Goal: Task Accomplishment & Management: Manage account settings

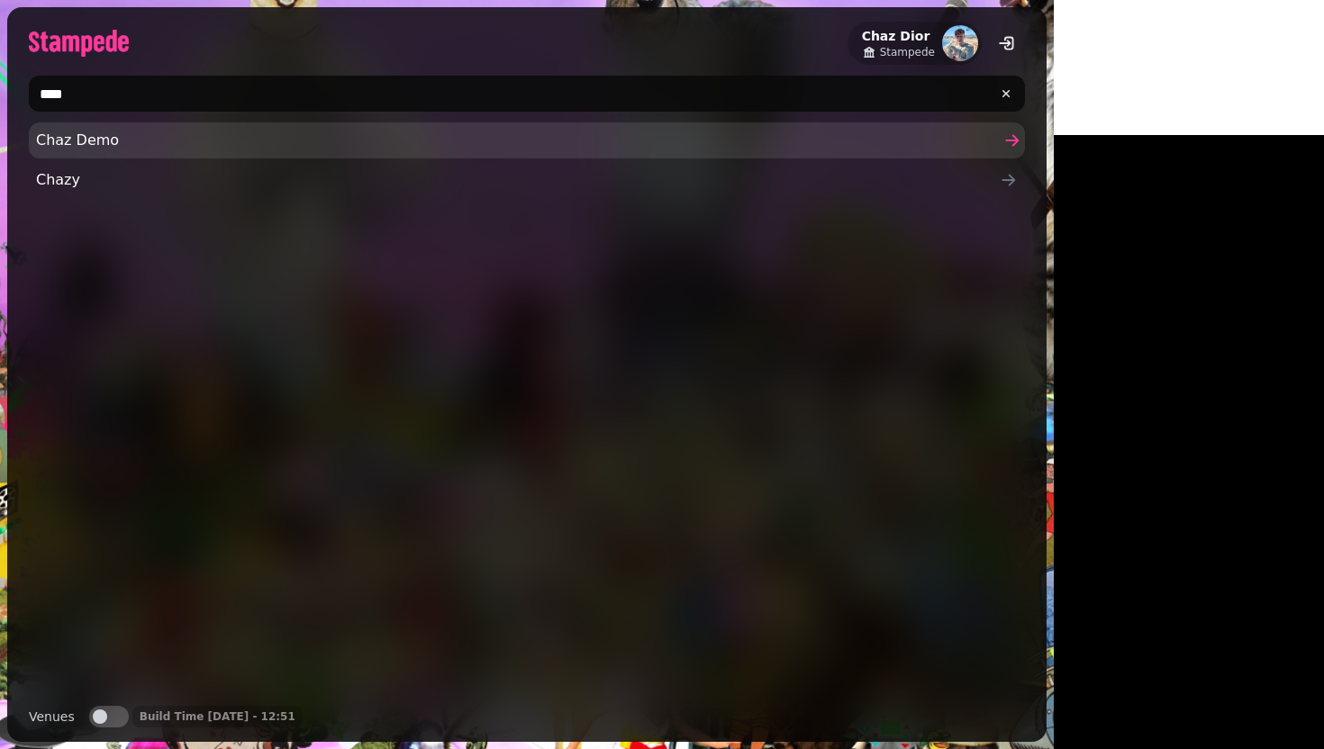
type input "****"
click at [213, 142] on span "Chaz Demo" at bounding box center [518, 141] width 964 height 22
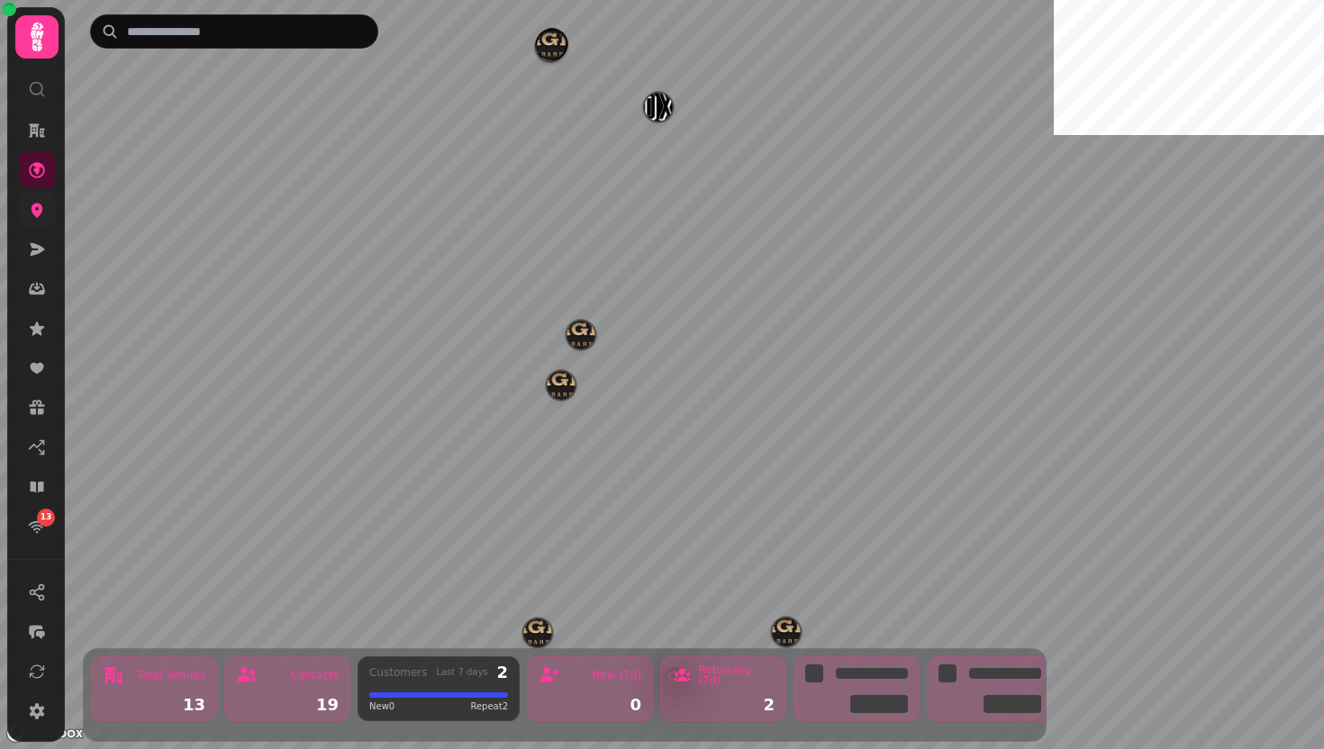
click at [28, 216] on icon at bounding box center [37, 210] width 18 height 18
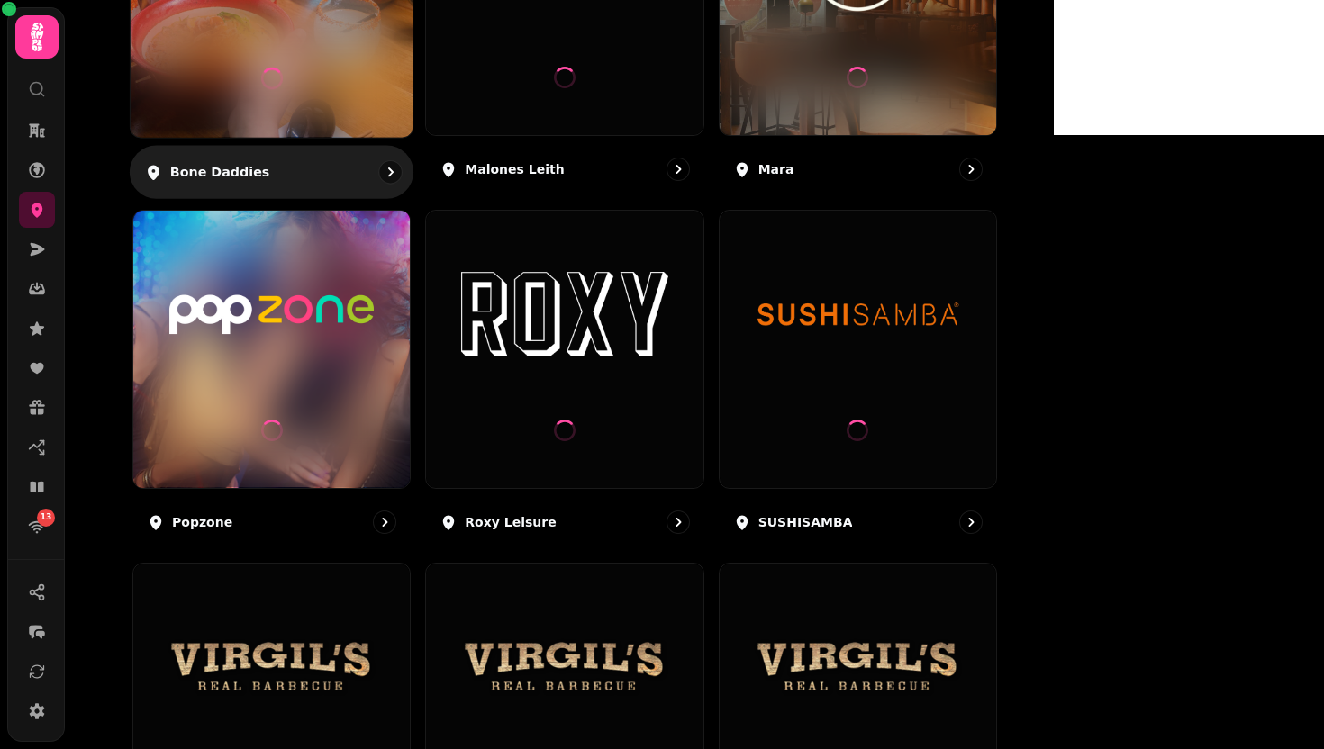
scroll to position [406, 0]
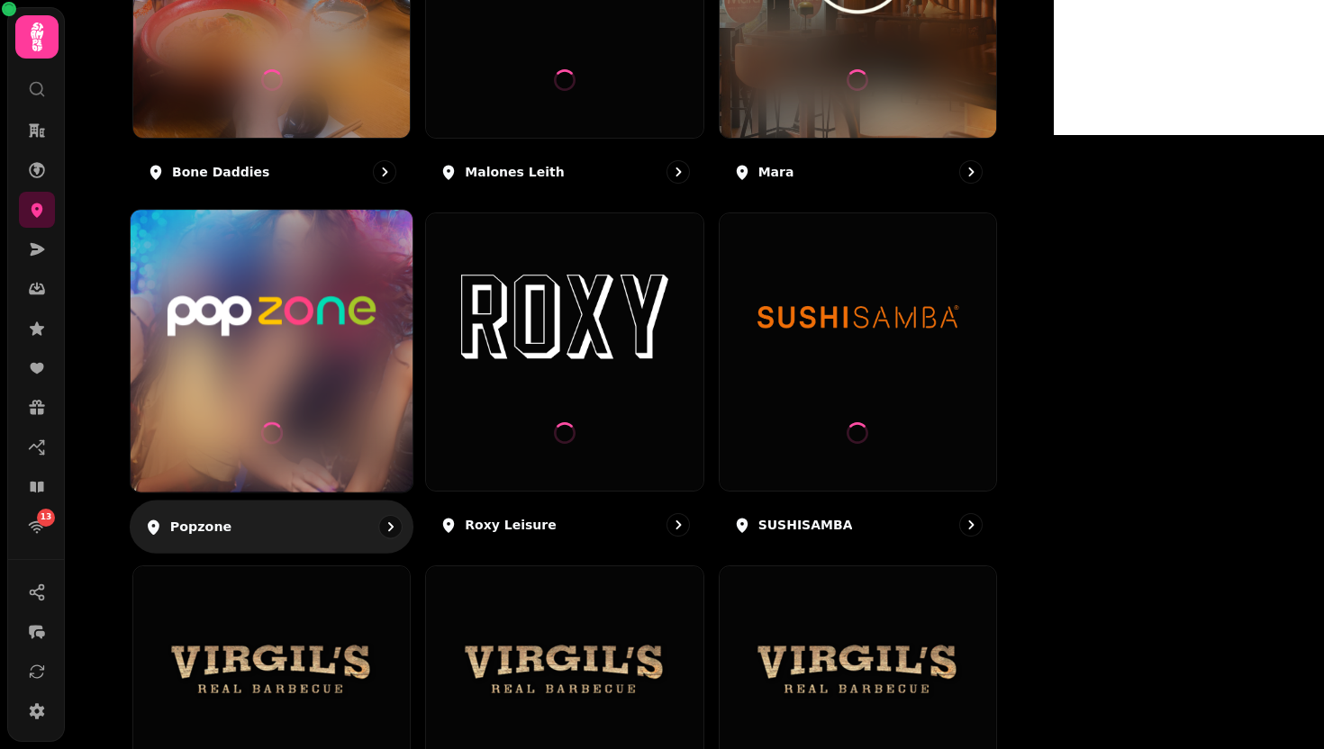
click at [377, 288] on img at bounding box center [272, 317] width 212 height 118
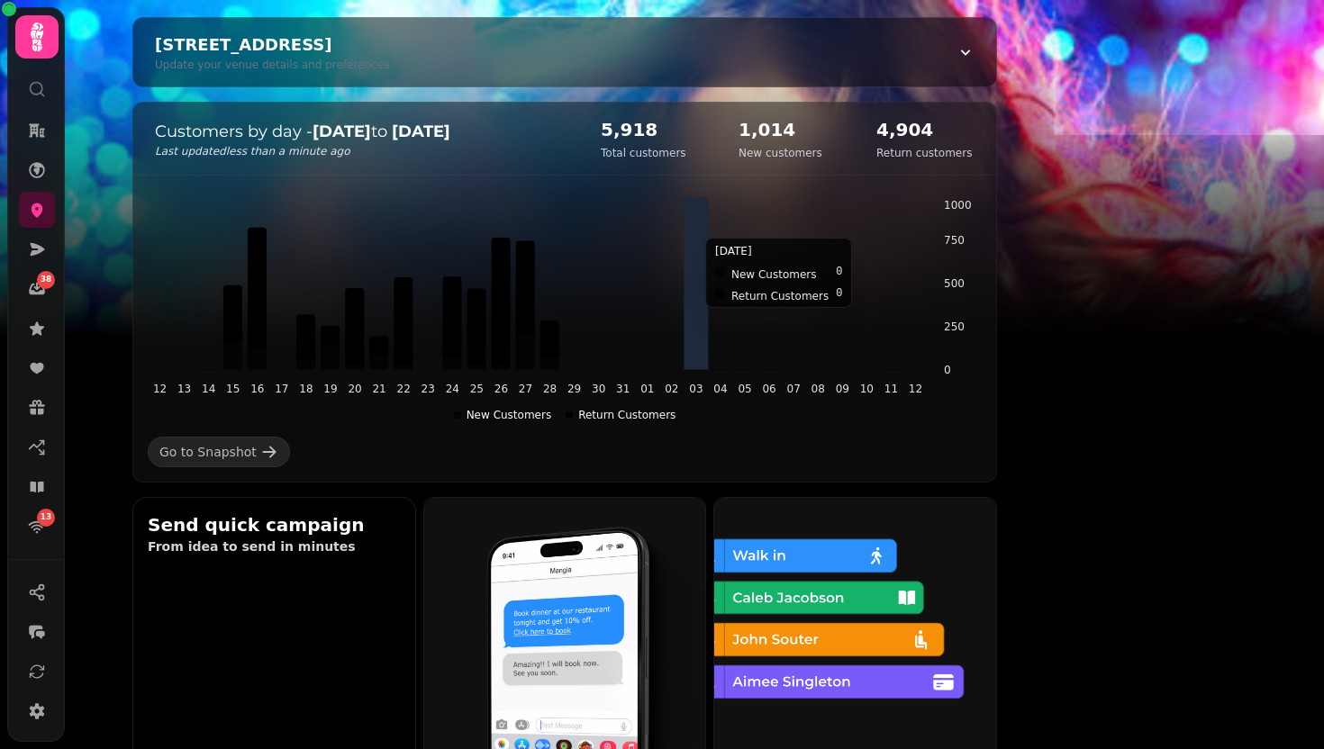
scroll to position [416, 0]
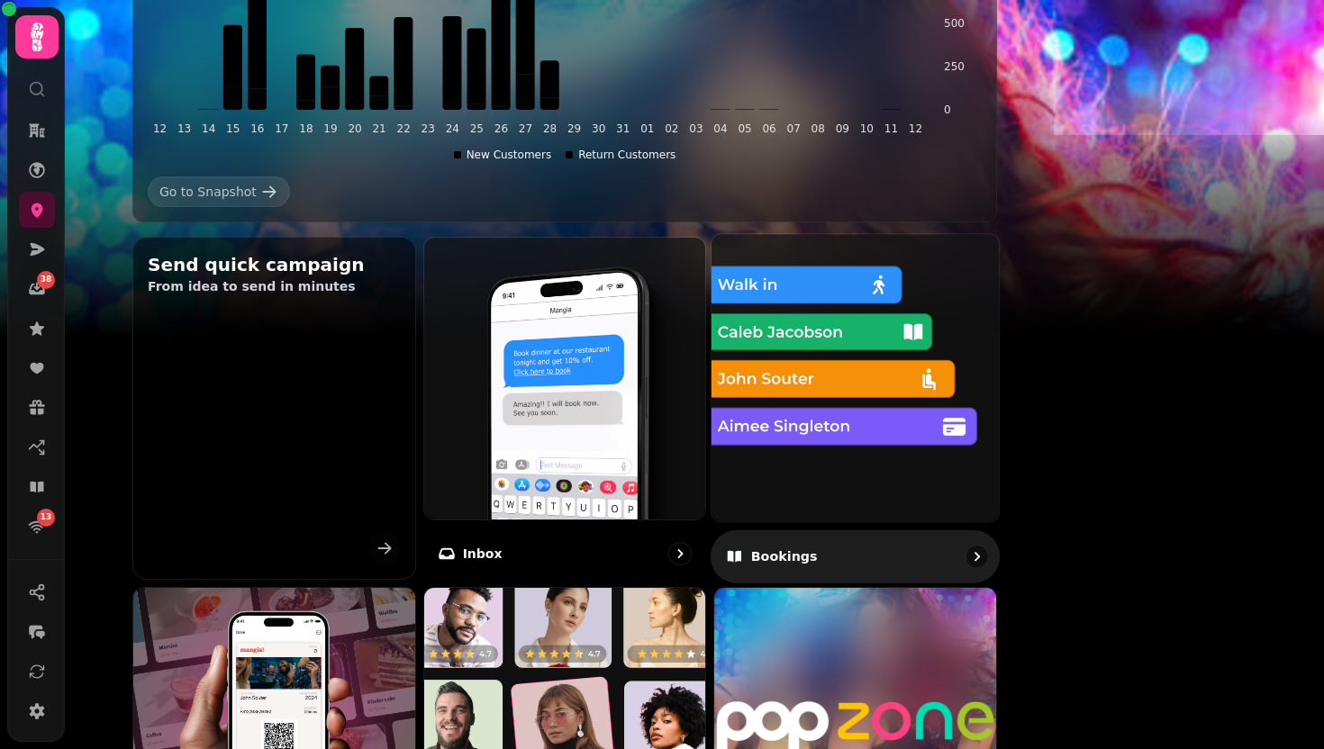
click at [918, 455] on img at bounding box center [855, 378] width 316 height 316
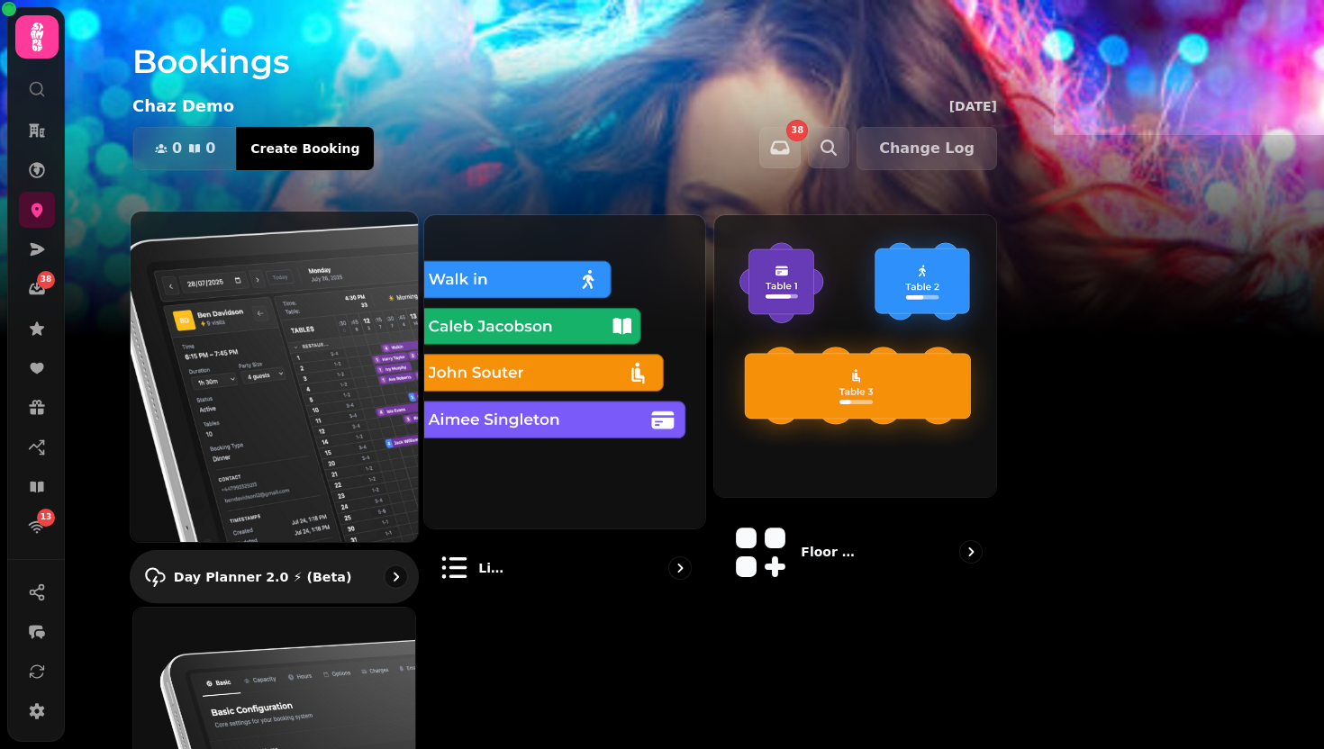
click at [342, 473] on img at bounding box center [274, 377] width 316 height 364
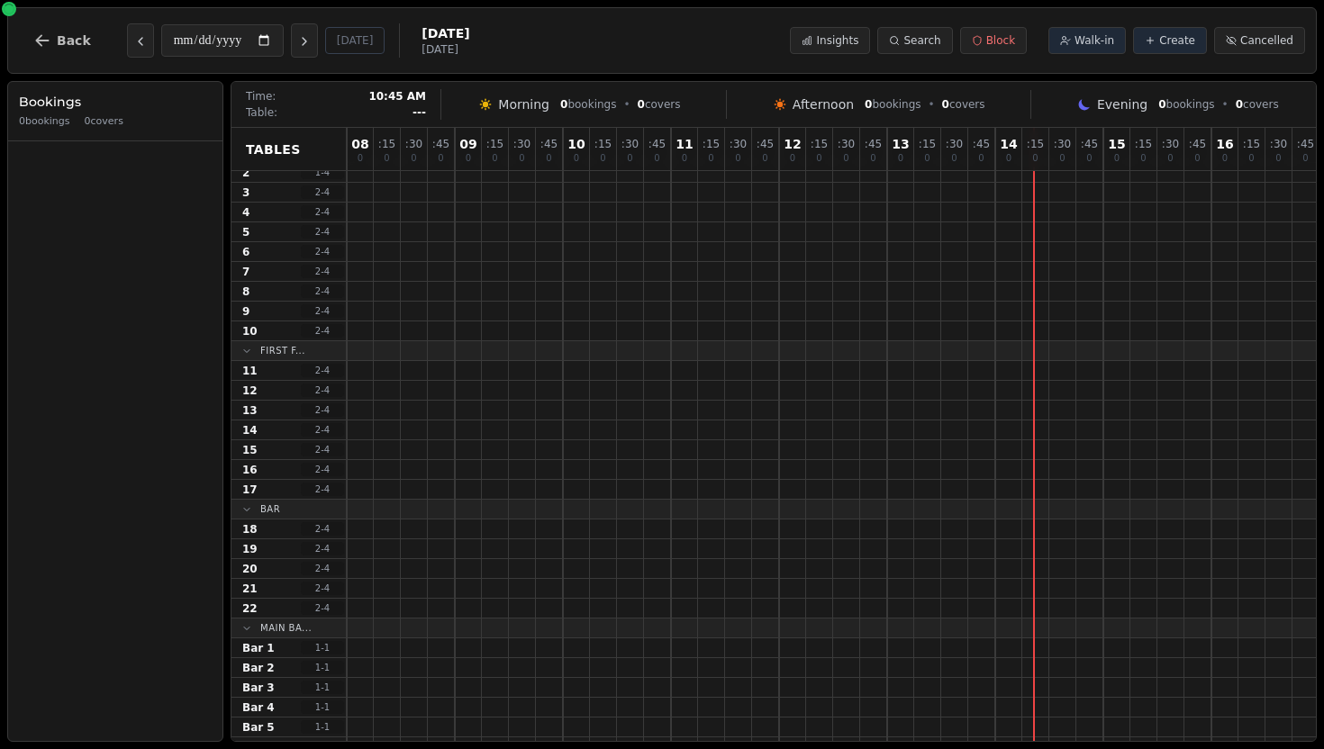
scroll to position [77, 0]
click at [140, 45] on icon "Previous day" at bounding box center [140, 41] width 14 height 14
type input "**********"
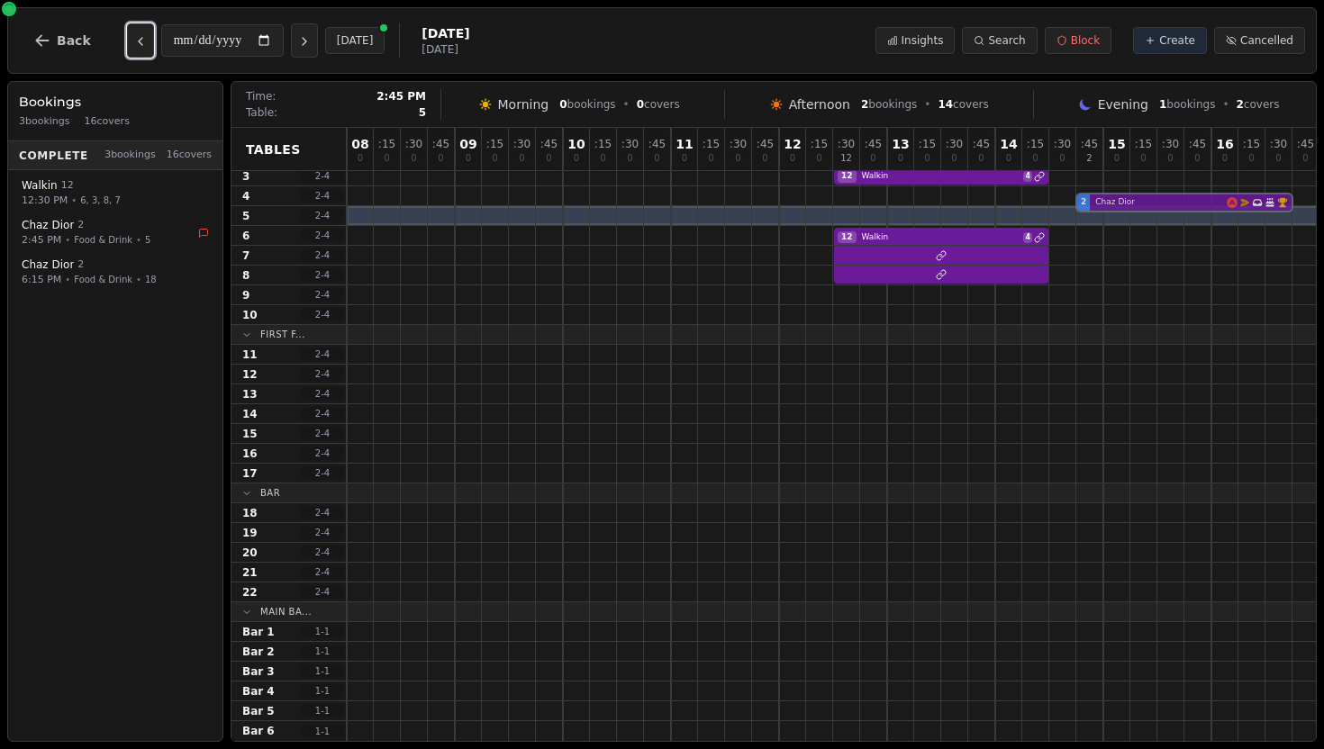
click at [1127, 206] on div "2 [PERSON_NAME] Email campaign booking Has conversation thread Birthday celebra…" at bounding box center [1211, 216] width 1729 height 20
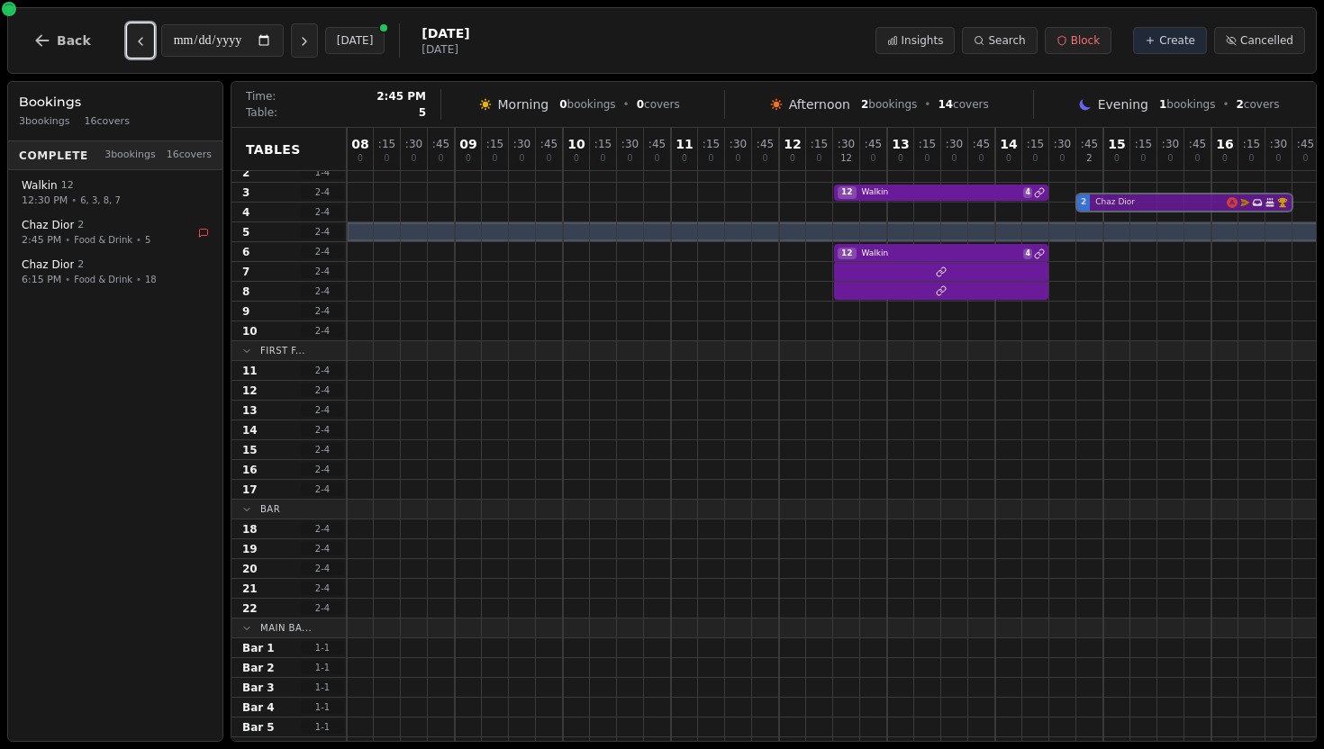
select select "****"
select select "*"
select select "********"
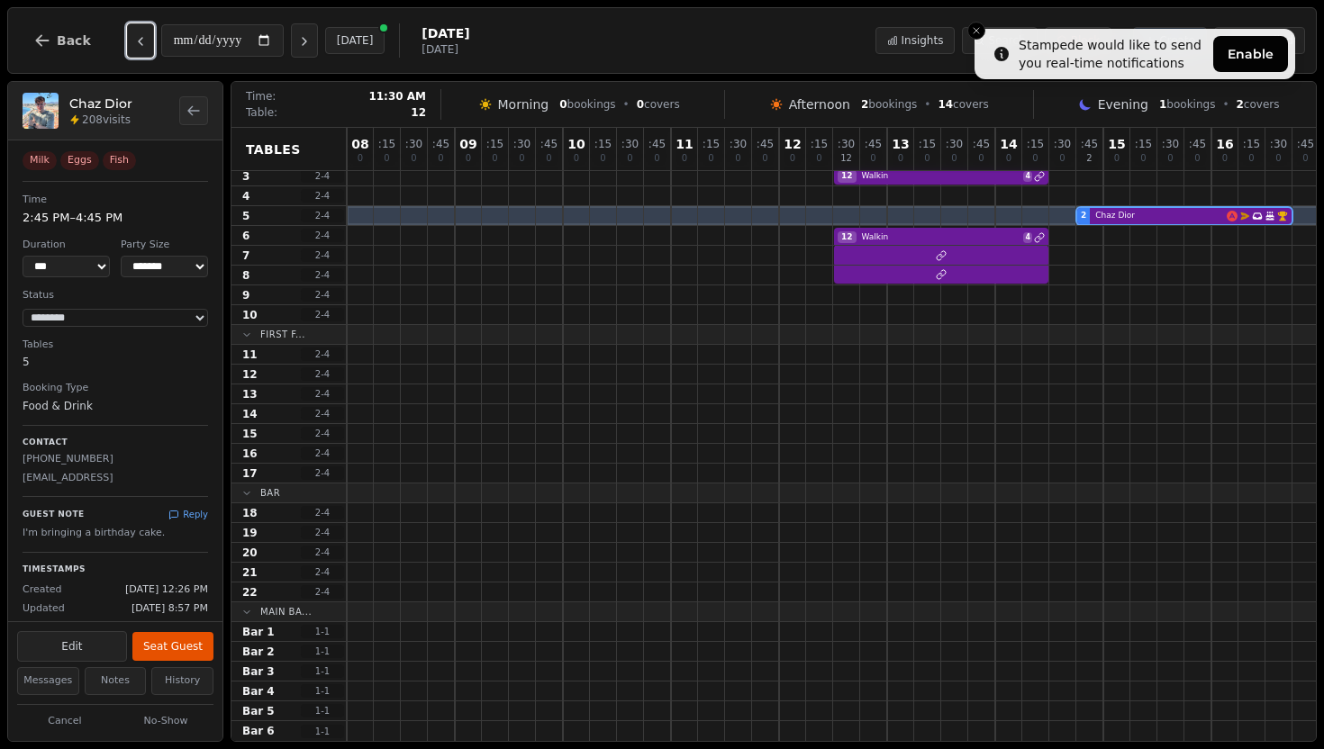
scroll to position [0, 0]
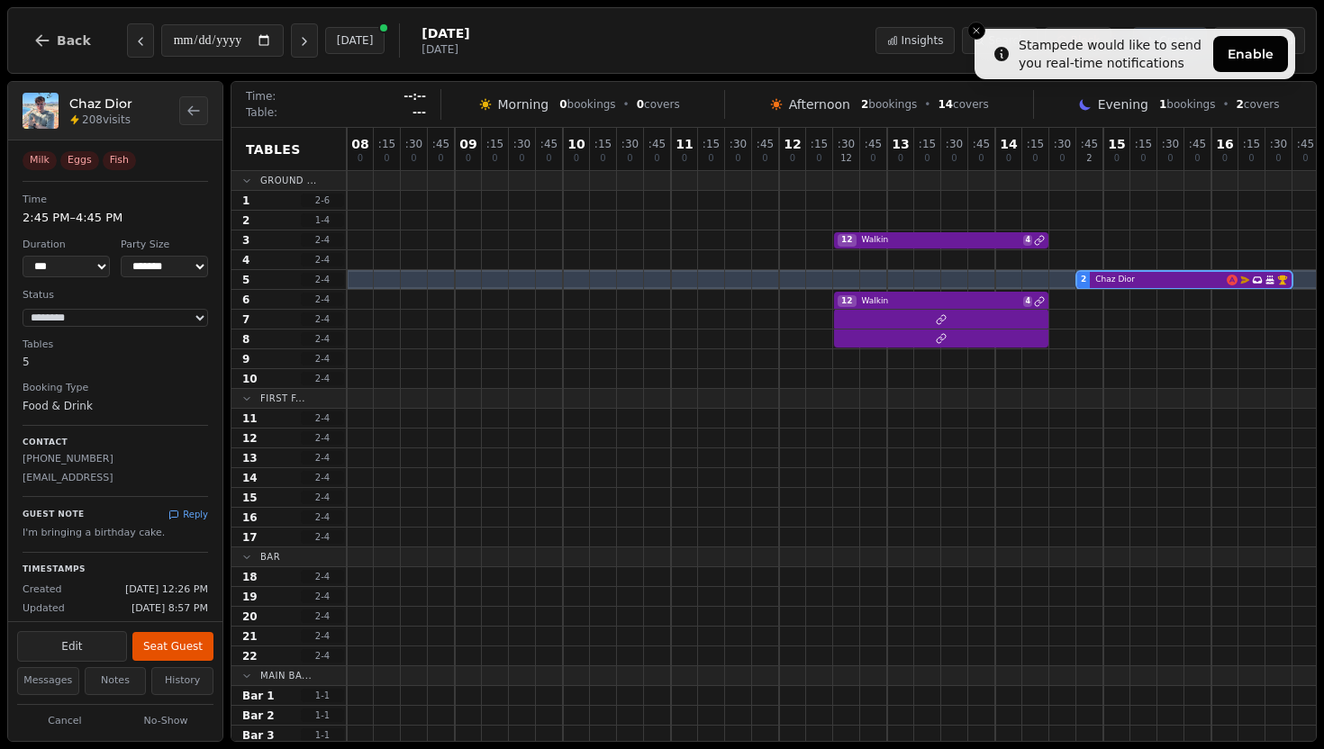
click at [131, 416] on div "**********" at bounding box center [115, 474] width 214 height 669
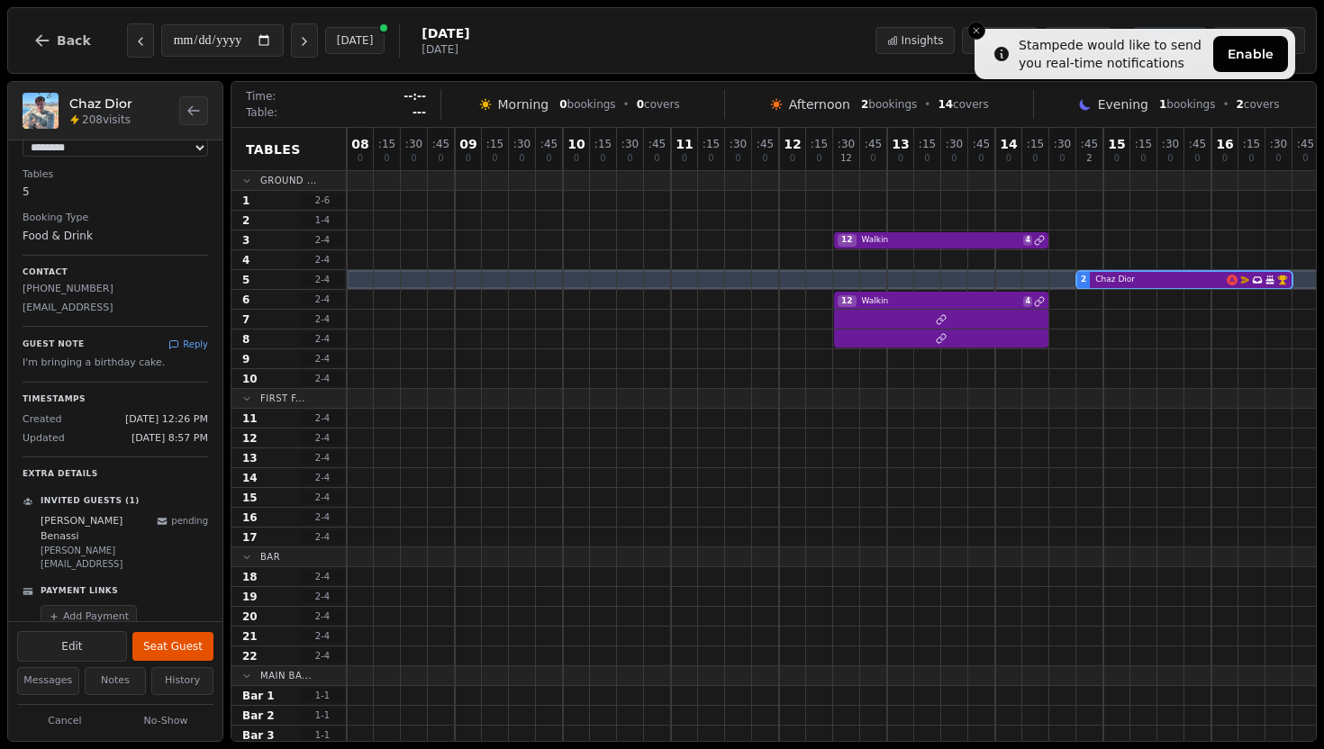
scroll to position [171, 0]
click at [180, 341] on button "Reply" at bounding box center [188, 344] width 40 height 14
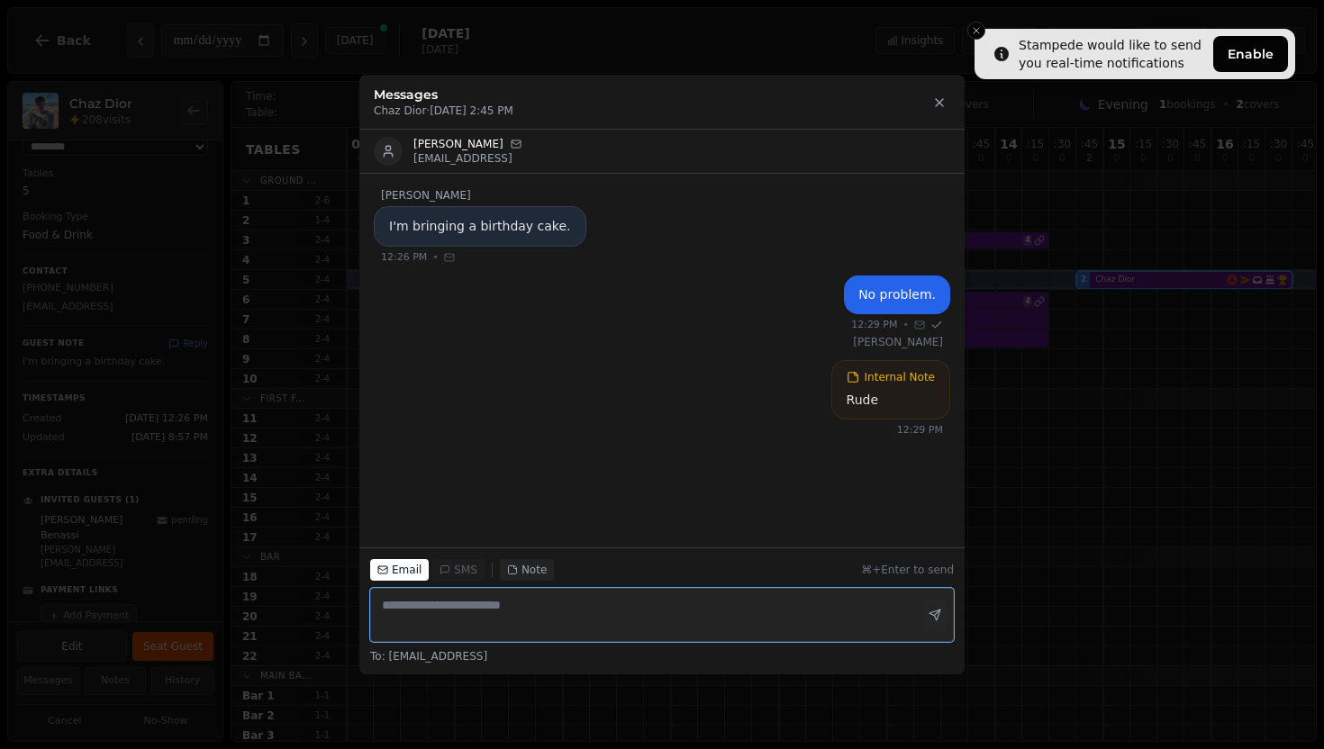
click at [519, 610] on textarea at bounding box center [662, 615] width 584 height 54
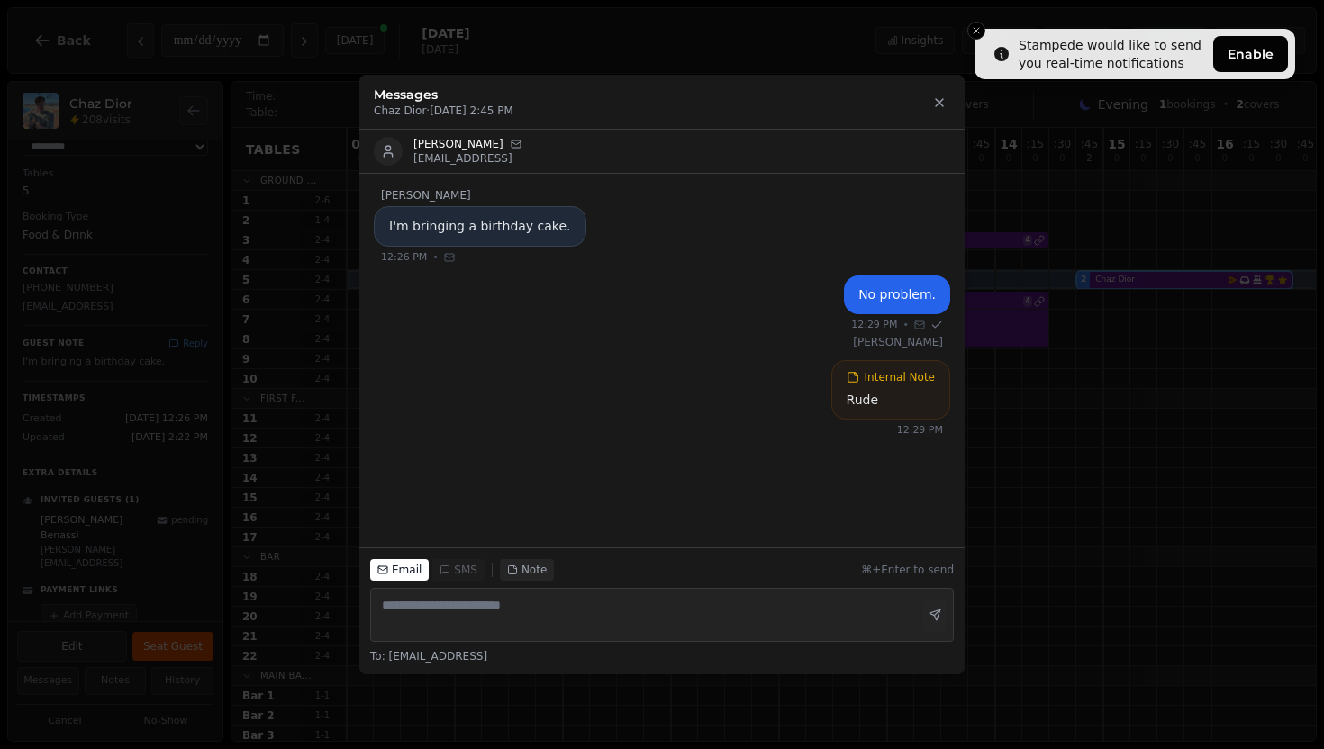
click at [533, 571] on button "Note" at bounding box center [527, 570] width 54 height 22
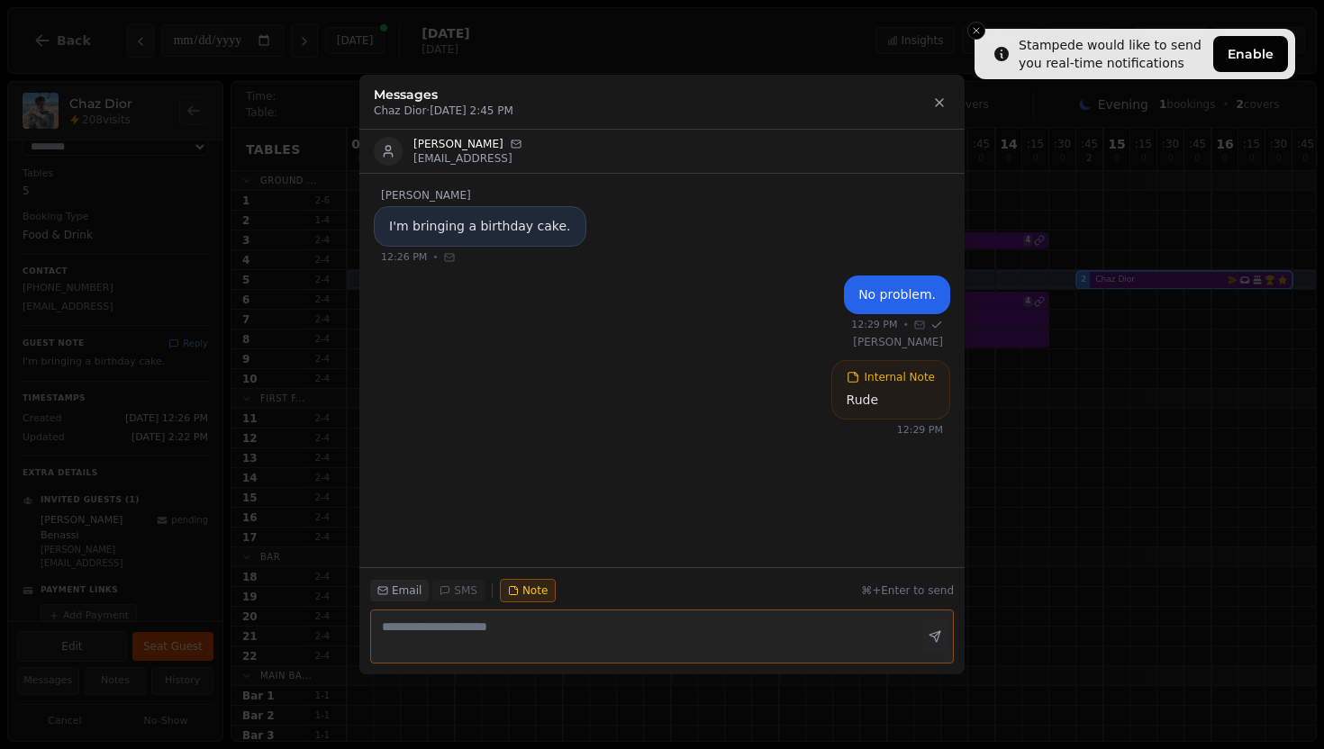
click at [399, 595] on button "Email" at bounding box center [399, 591] width 59 height 22
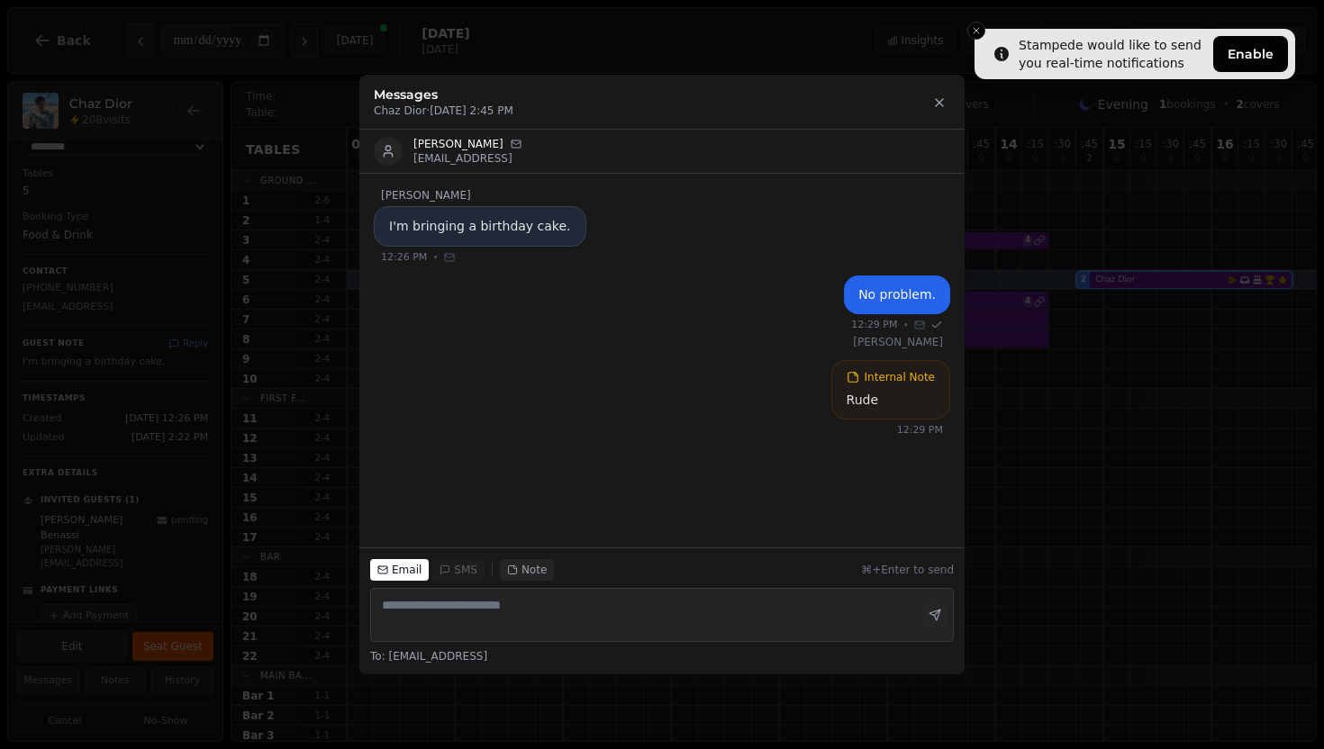
click at [515, 575] on button "Note" at bounding box center [527, 570] width 54 height 22
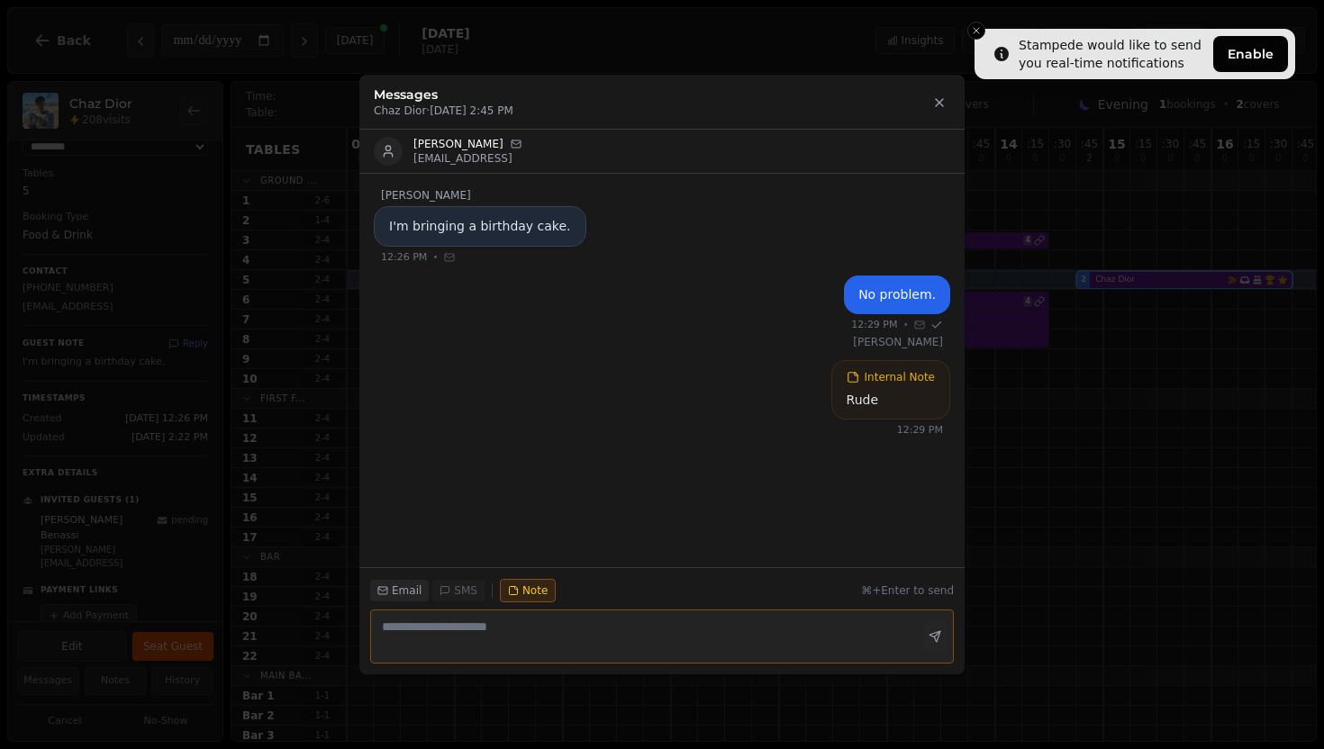
click at [407, 588] on button "Email" at bounding box center [399, 591] width 59 height 22
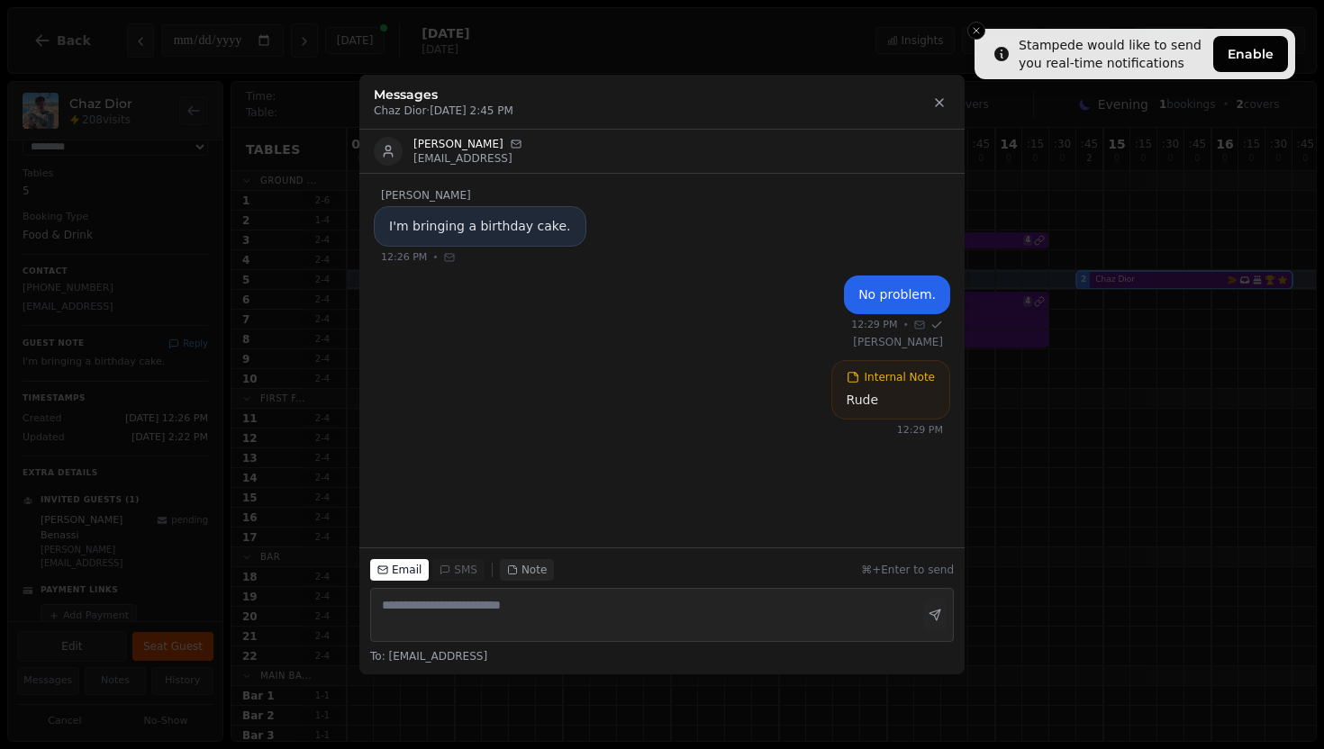
click at [525, 567] on button "Note" at bounding box center [527, 570] width 54 height 22
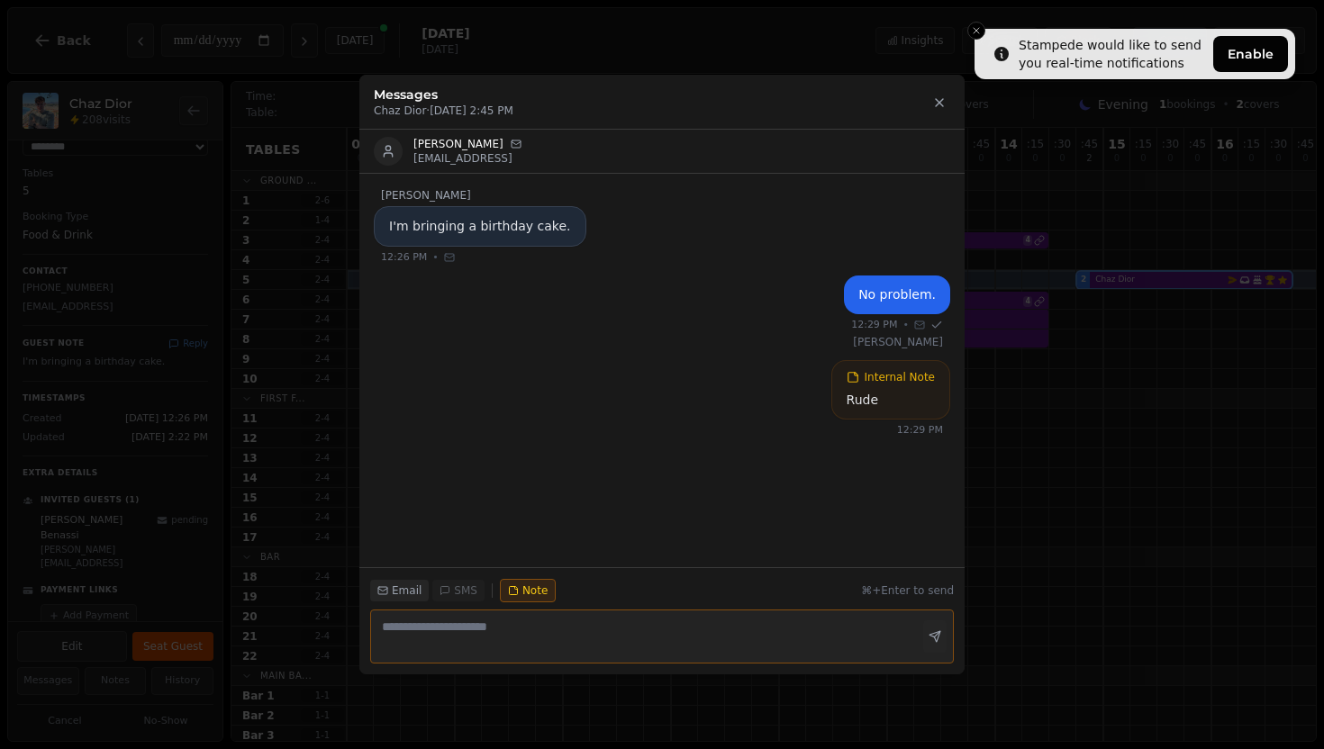
click at [383, 593] on icon "button" at bounding box center [382, 590] width 11 height 11
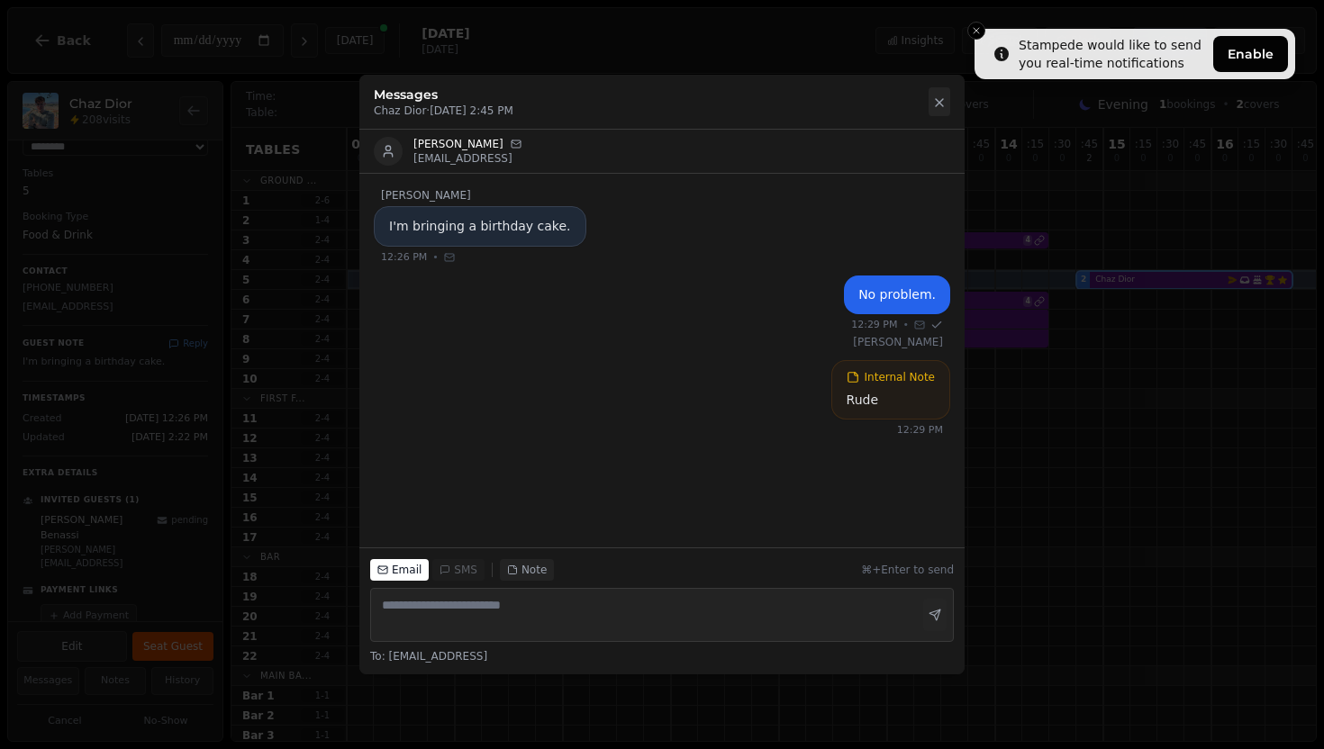
click at [932, 101] on icon at bounding box center [939, 102] width 14 height 14
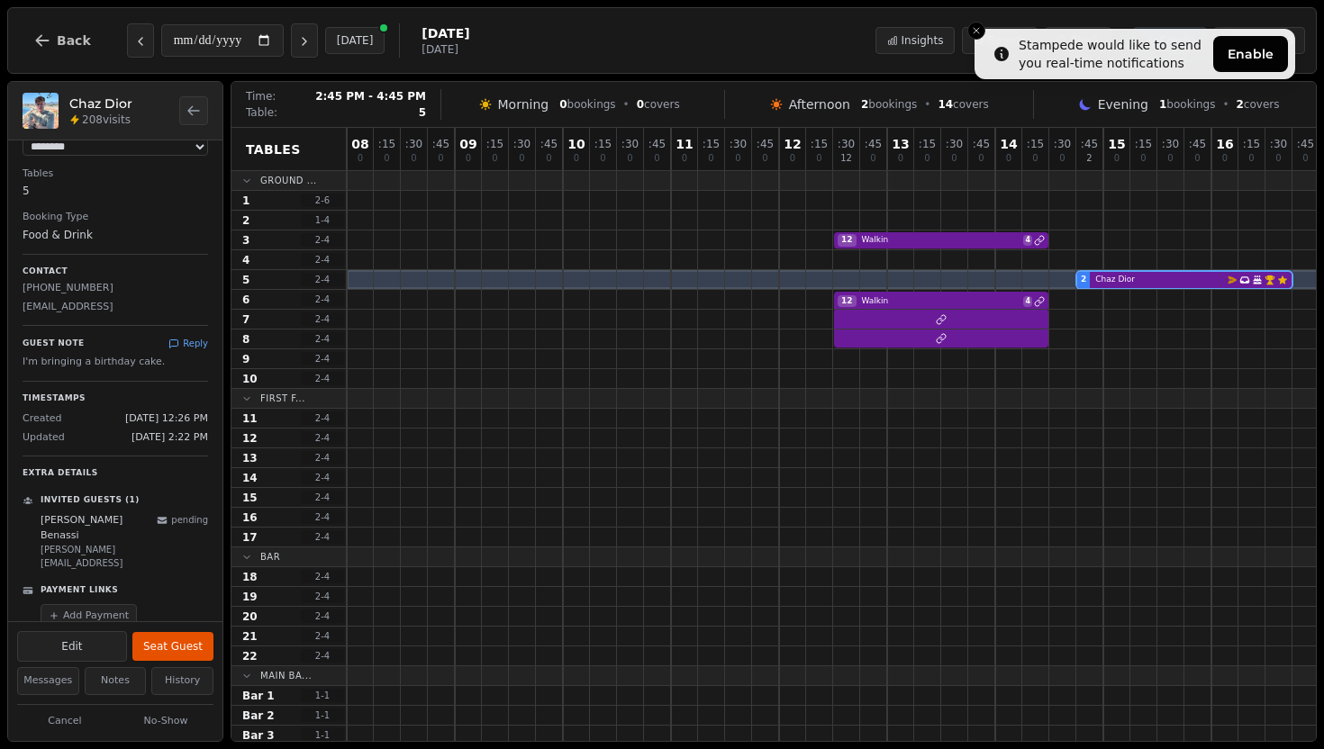
click at [1154, 284] on div "2 [PERSON_NAME] Email campaign booking Has conversation thread Birthday celebra…" at bounding box center [1211, 280] width 1729 height 20
click at [102, 601] on button "Add Payment" at bounding box center [89, 613] width 96 height 24
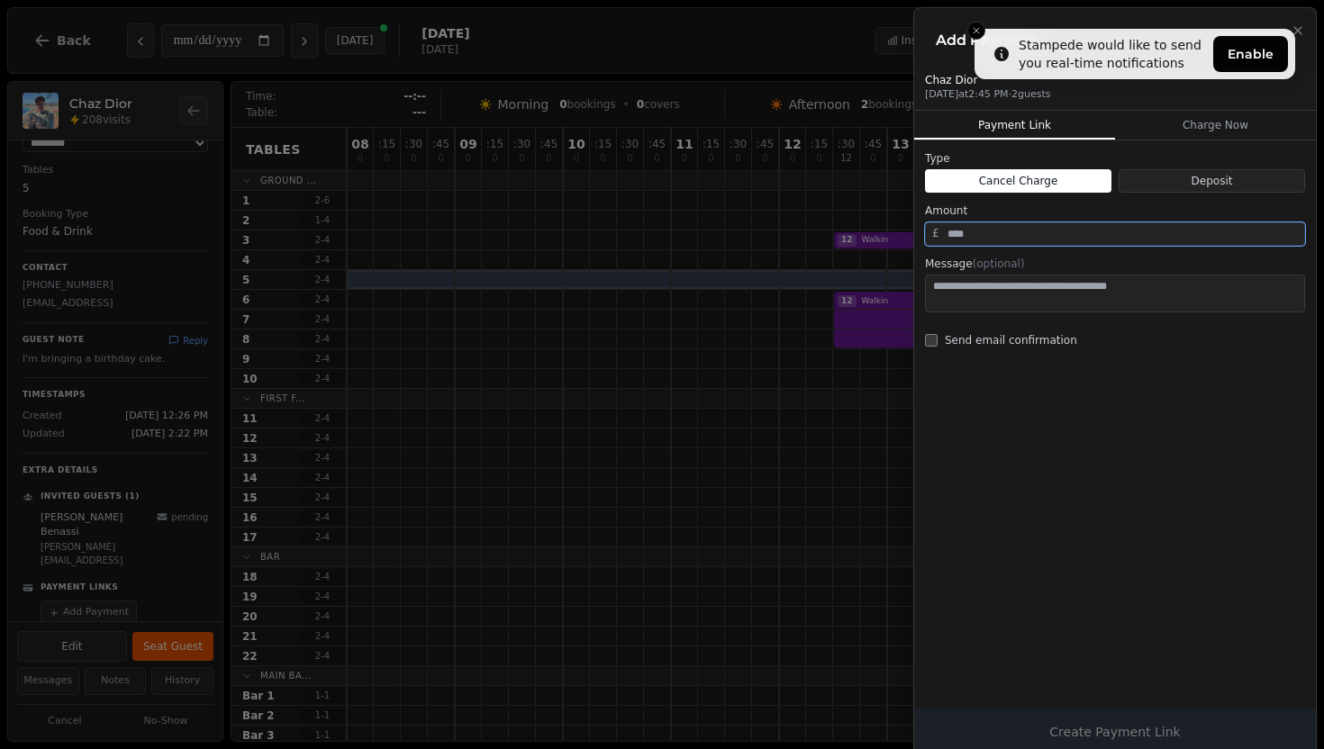
click at [1077, 238] on input "number" at bounding box center [1115, 233] width 380 height 23
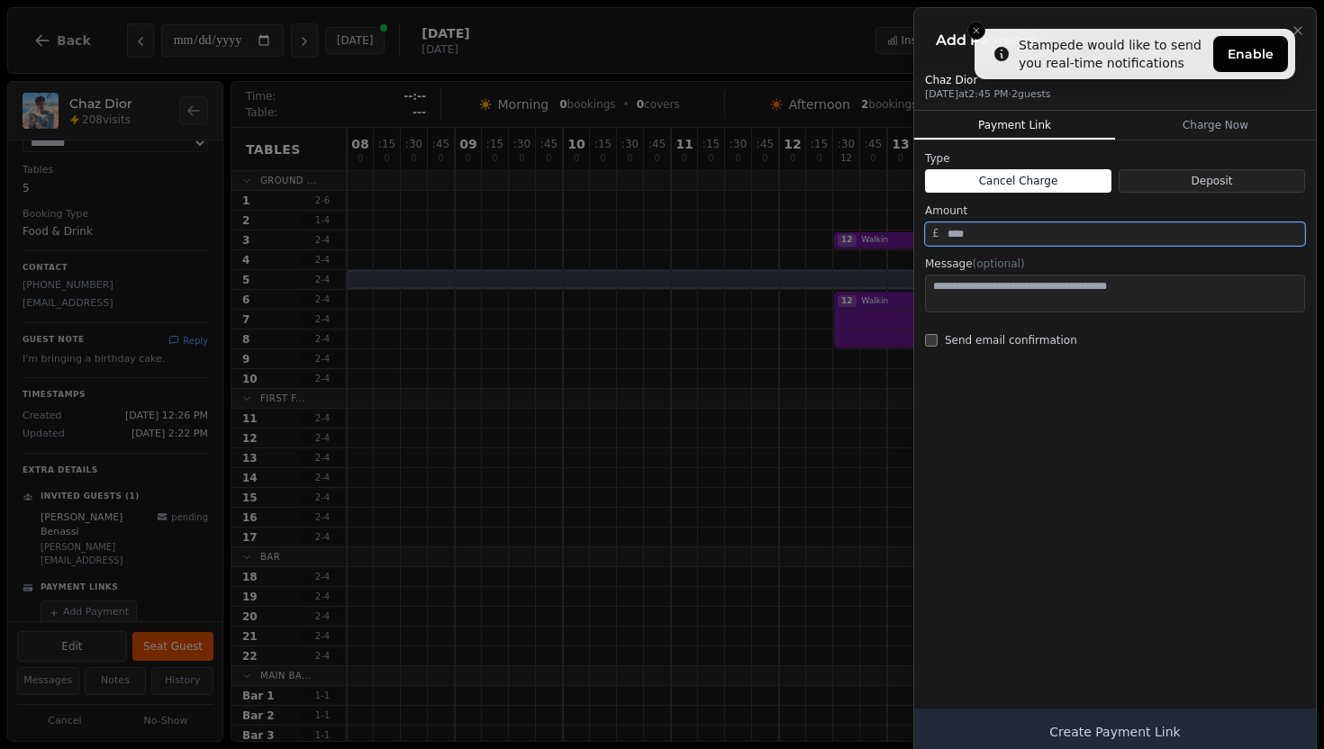
type input "**"
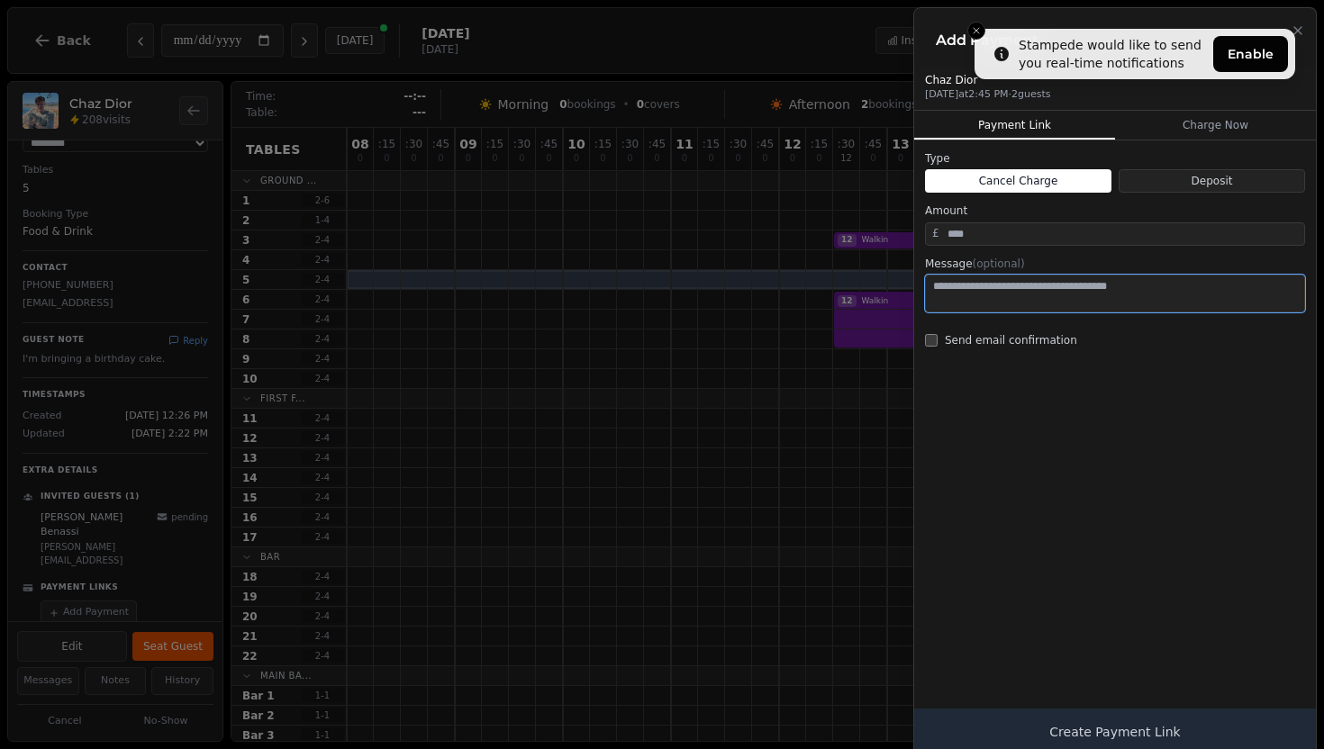
click at [1050, 282] on textarea at bounding box center [1115, 294] width 380 height 38
click at [1197, 121] on button "Charge Now" at bounding box center [1215, 125] width 201 height 29
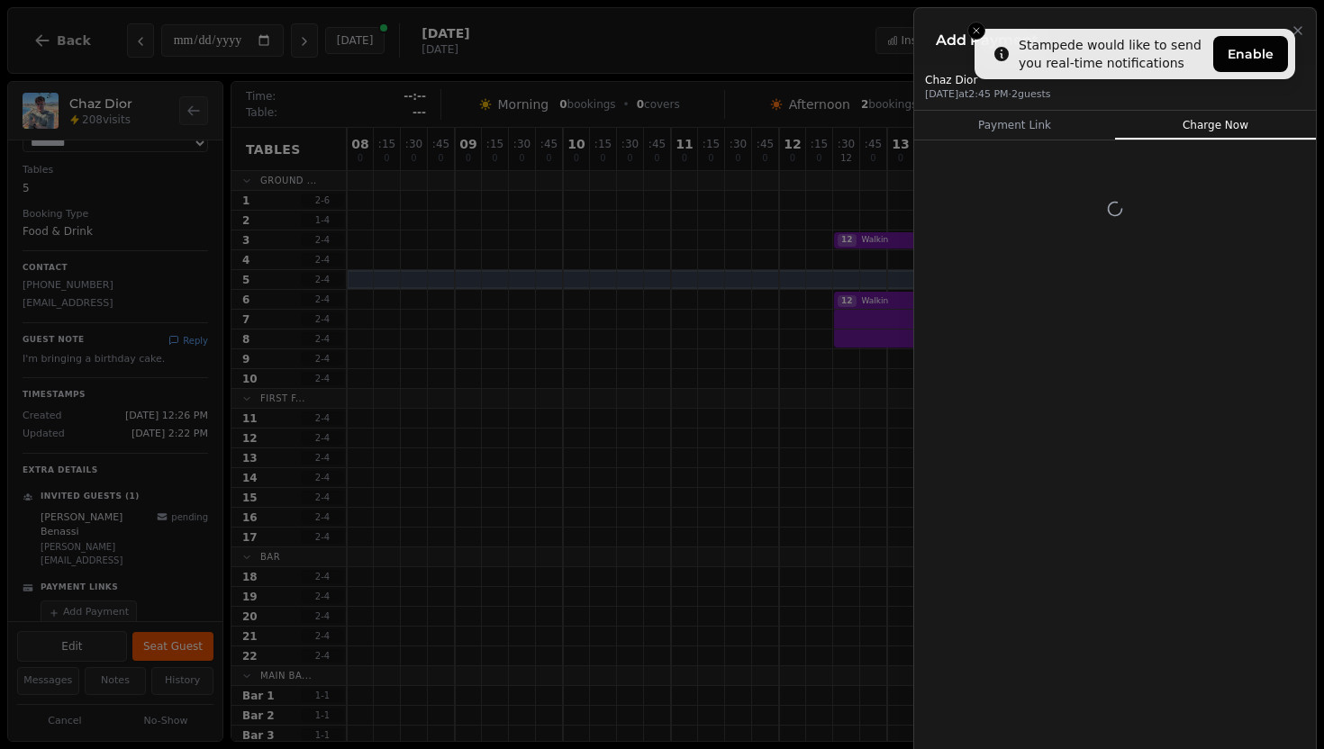
click at [974, 30] on h2 "Add Payment" at bounding box center [1115, 41] width 358 height 22
click at [975, 32] on h2 "Add Payment" at bounding box center [1115, 41] width 358 height 22
click at [1008, 114] on button "Payment Link" at bounding box center [1014, 125] width 201 height 29
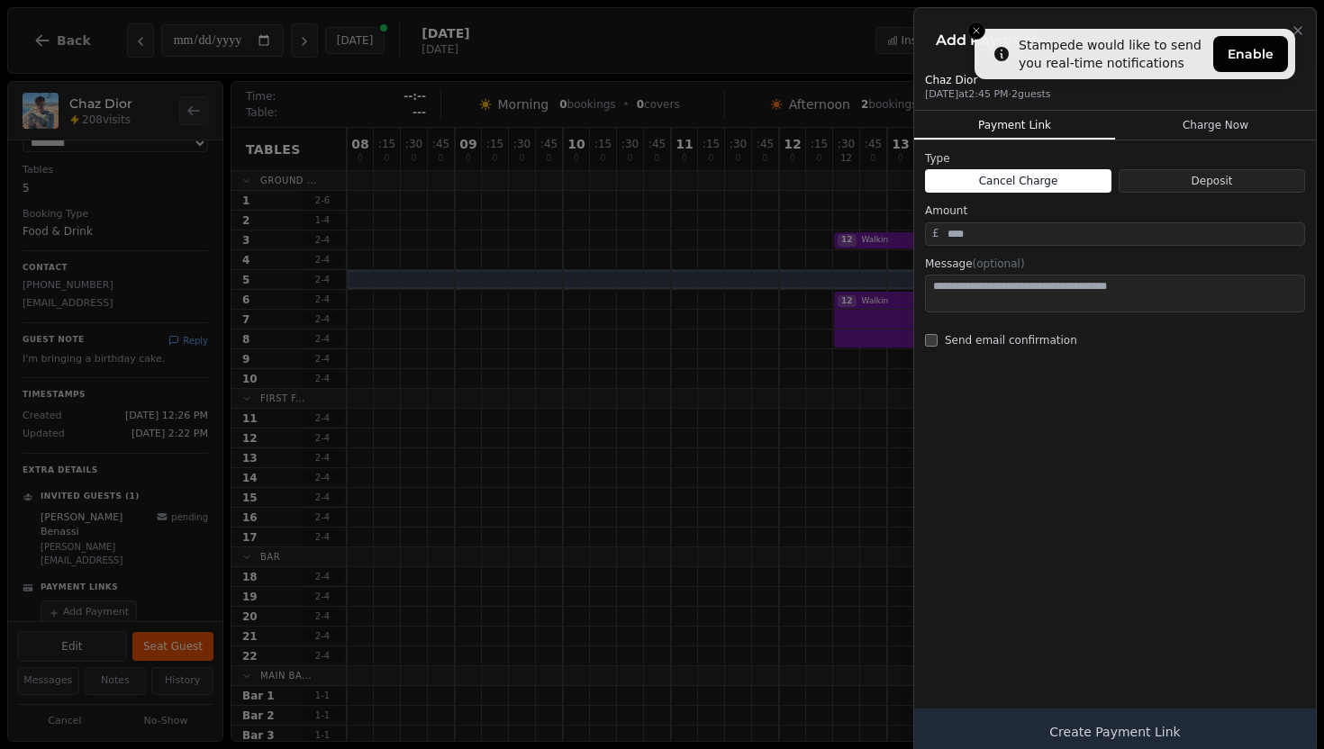
click at [1198, 131] on button "Charge Now" at bounding box center [1215, 125] width 201 height 29
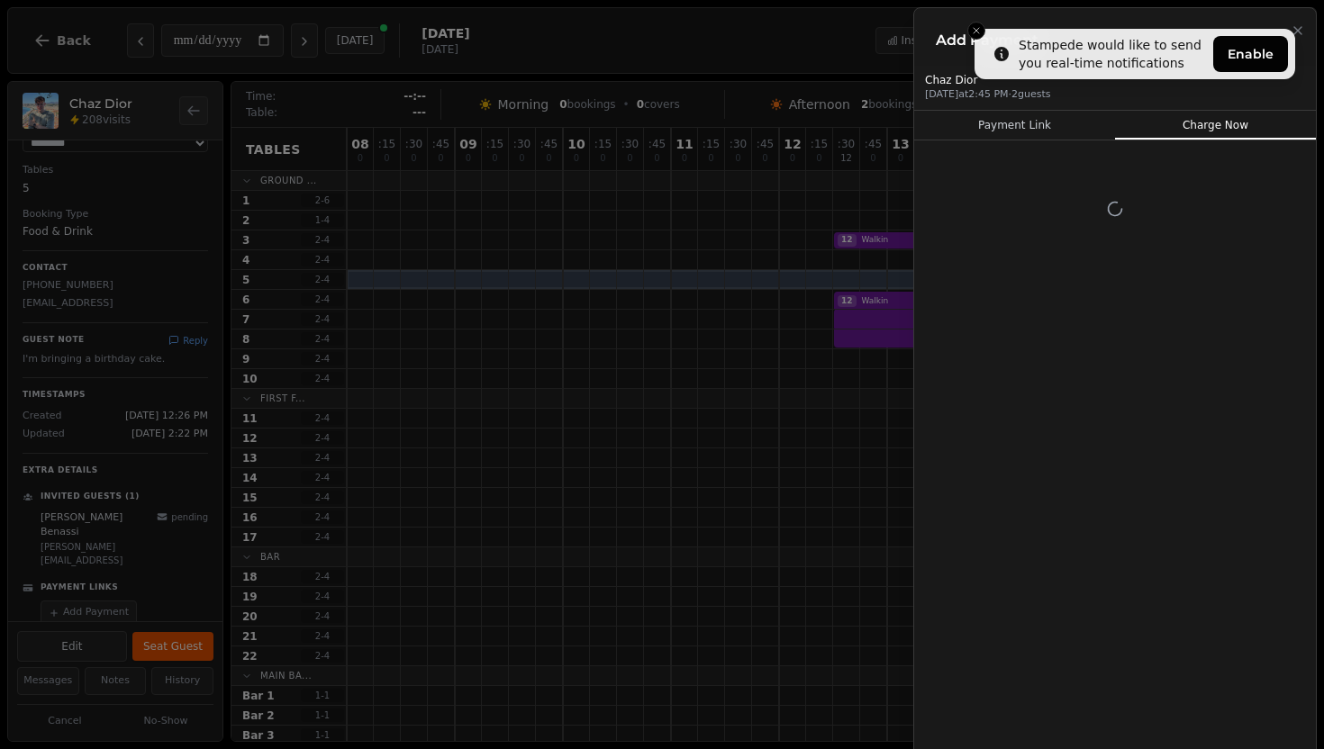
click at [1070, 122] on button "Payment Link" at bounding box center [1014, 125] width 201 height 29
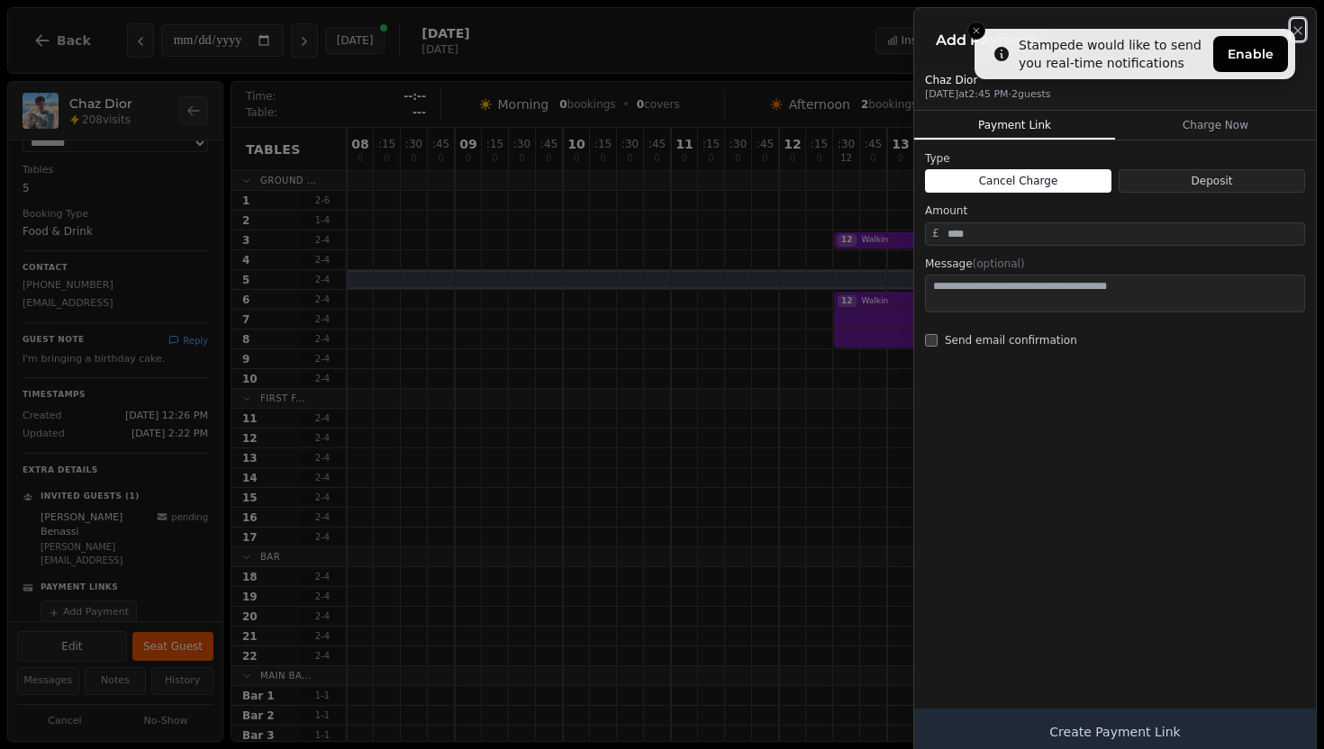
click at [1300, 33] on icon "button" at bounding box center [1297, 30] width 7 height 7
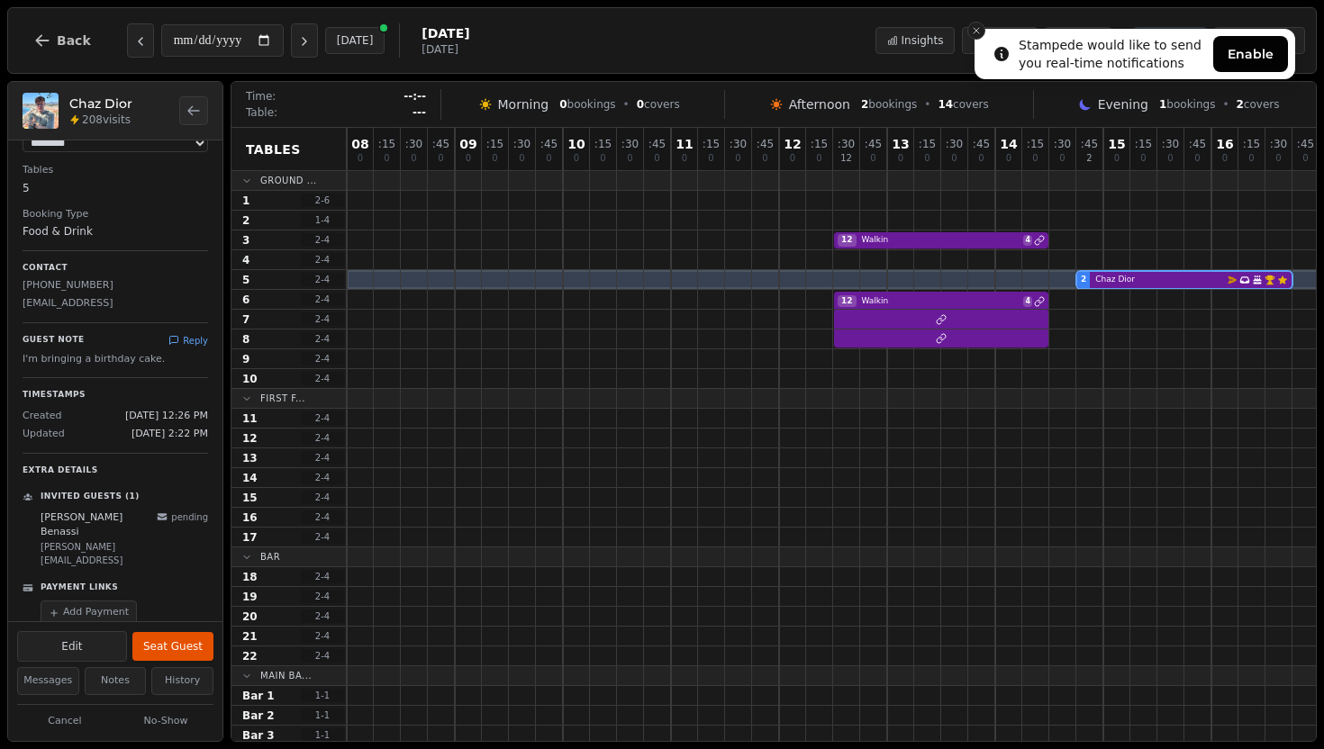
click at [975, 32] on icon "Close toast" at bounding box center [976, 30] width 11 height 11
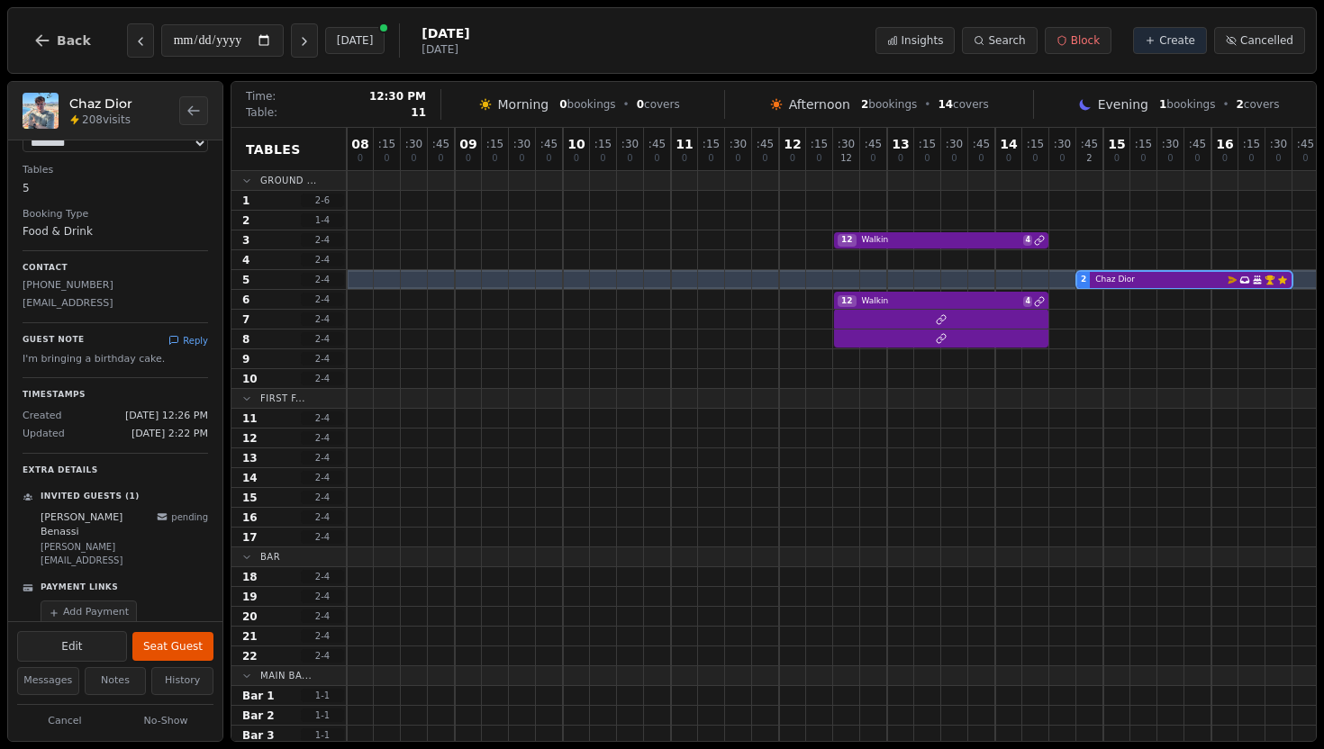
click at [851, 422] on div at bounding box center [846, 418] width 27 height 19
click at [881, 494] on div at bounding box center [873, 497] width 27 height 19
click at [1122, 390] on div at bounding box center [1116, 398] width 27 height 19
click at [1121, 349] on div at bounding box center [1116, 358] width 27 height 19
click at [306, 33] on button "Next day" at bounding box center [304, 40] width 27 height 34
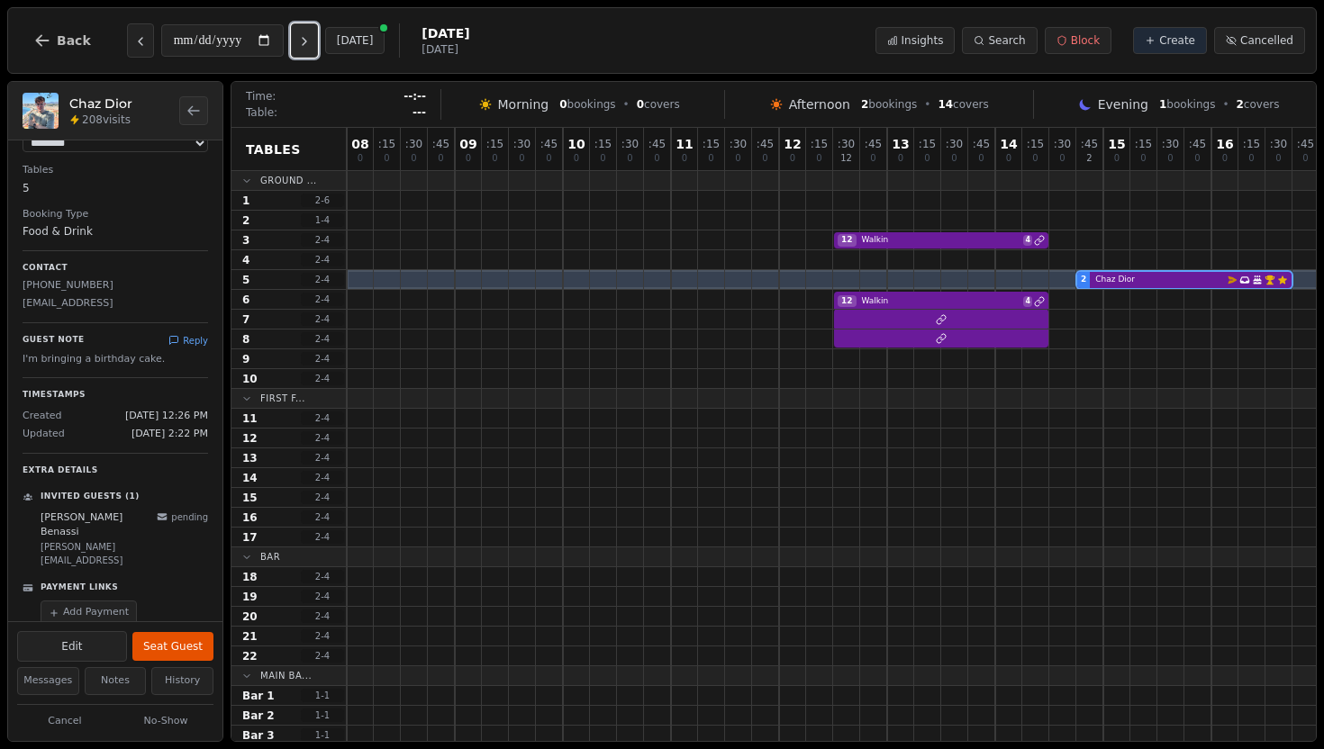
type input "**********"
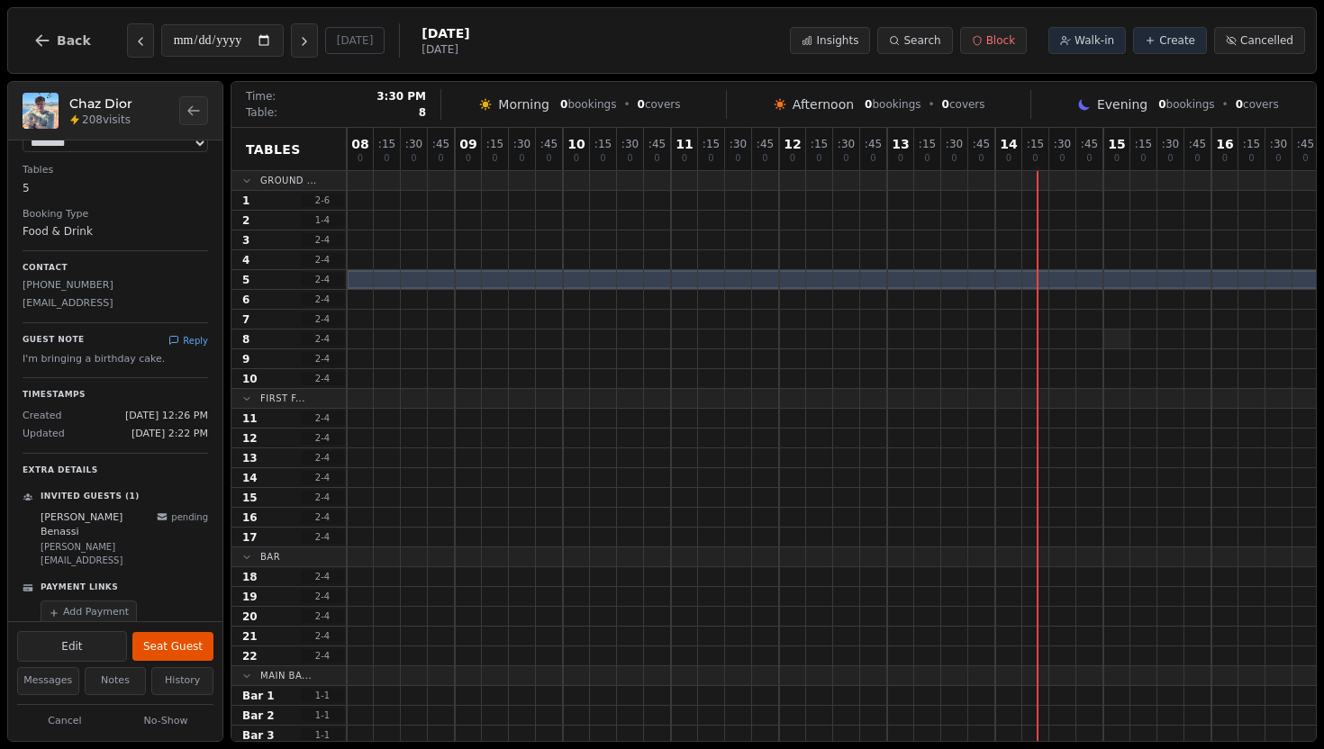
click at [1126, 345] on div at bounding box center [1116, 339] width 27 height 19
select select "****"
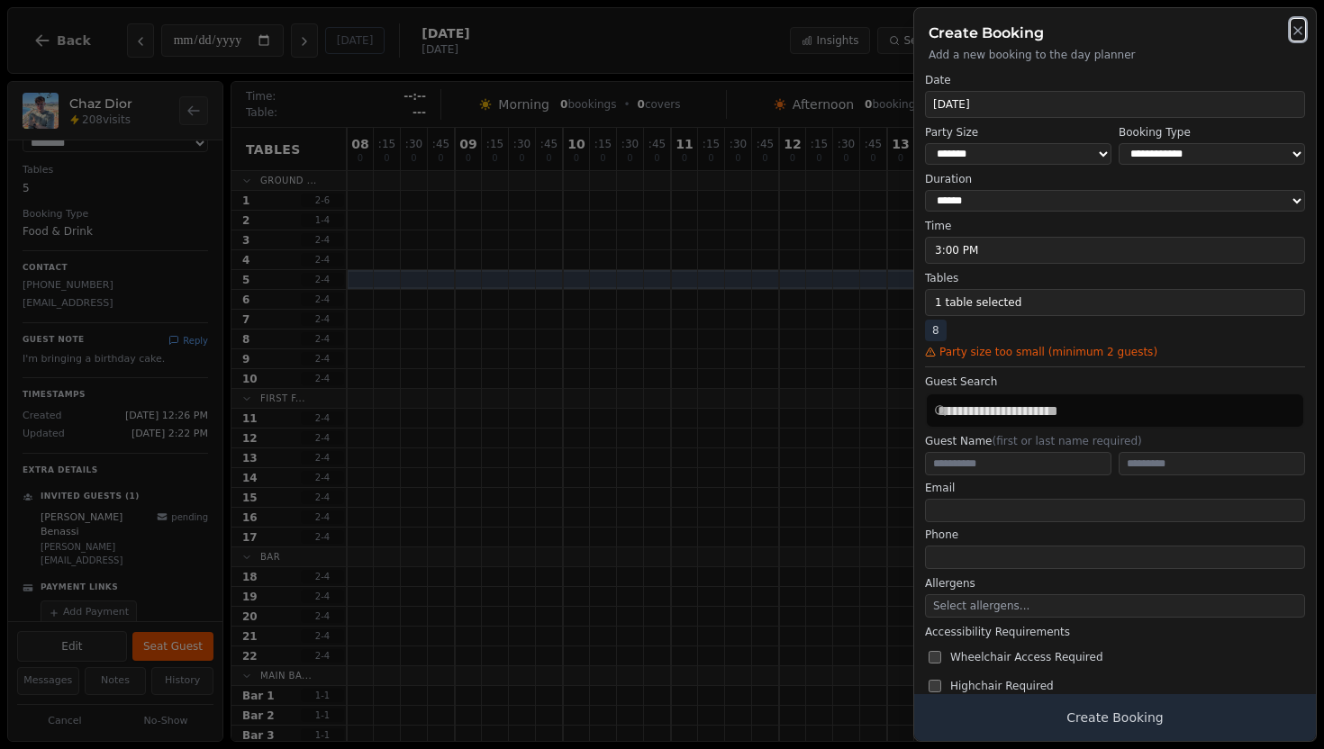
click at [1299, 32] on icon "button" at bounding box center [1297, 30] width 14 height 14
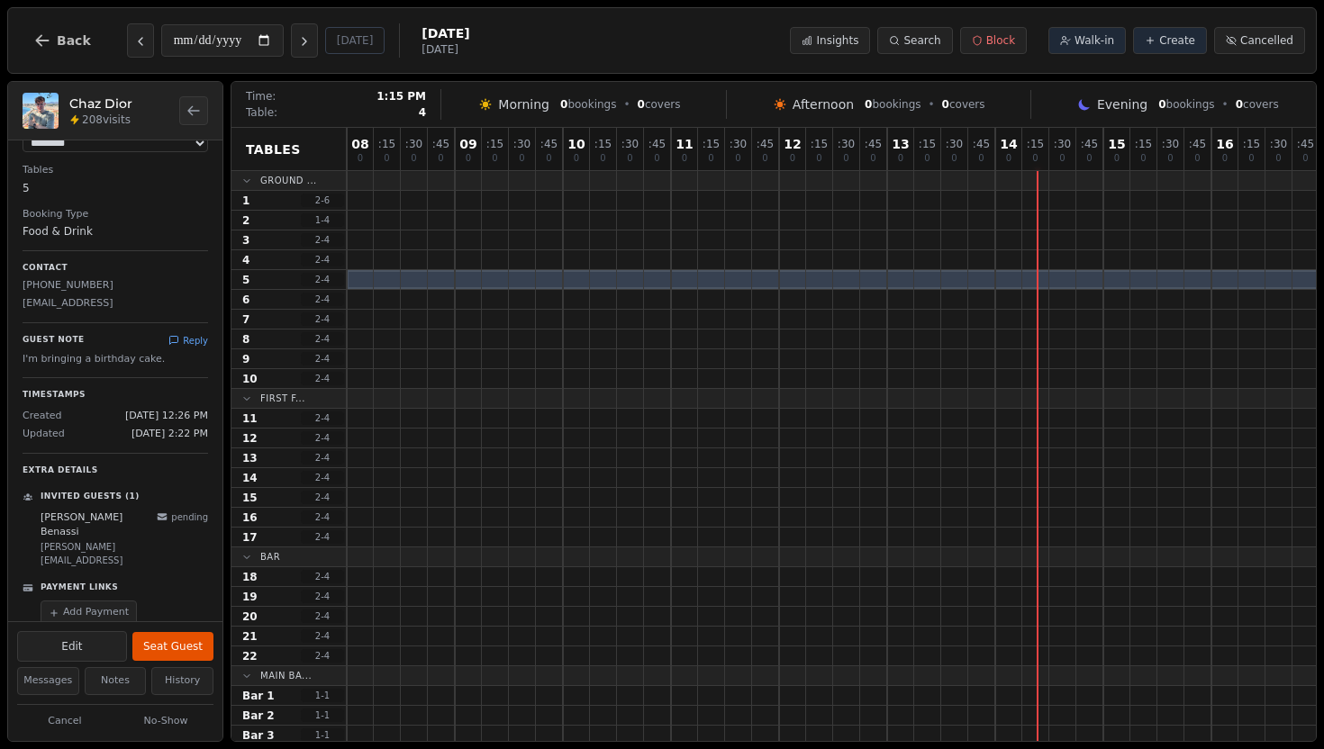
click at [917, 268] on div at bounding box center [927, 259] width 27 height 19
click at [1071, 234] on div at bounding box center [1062, 240] width 27 height 19
select select "****"
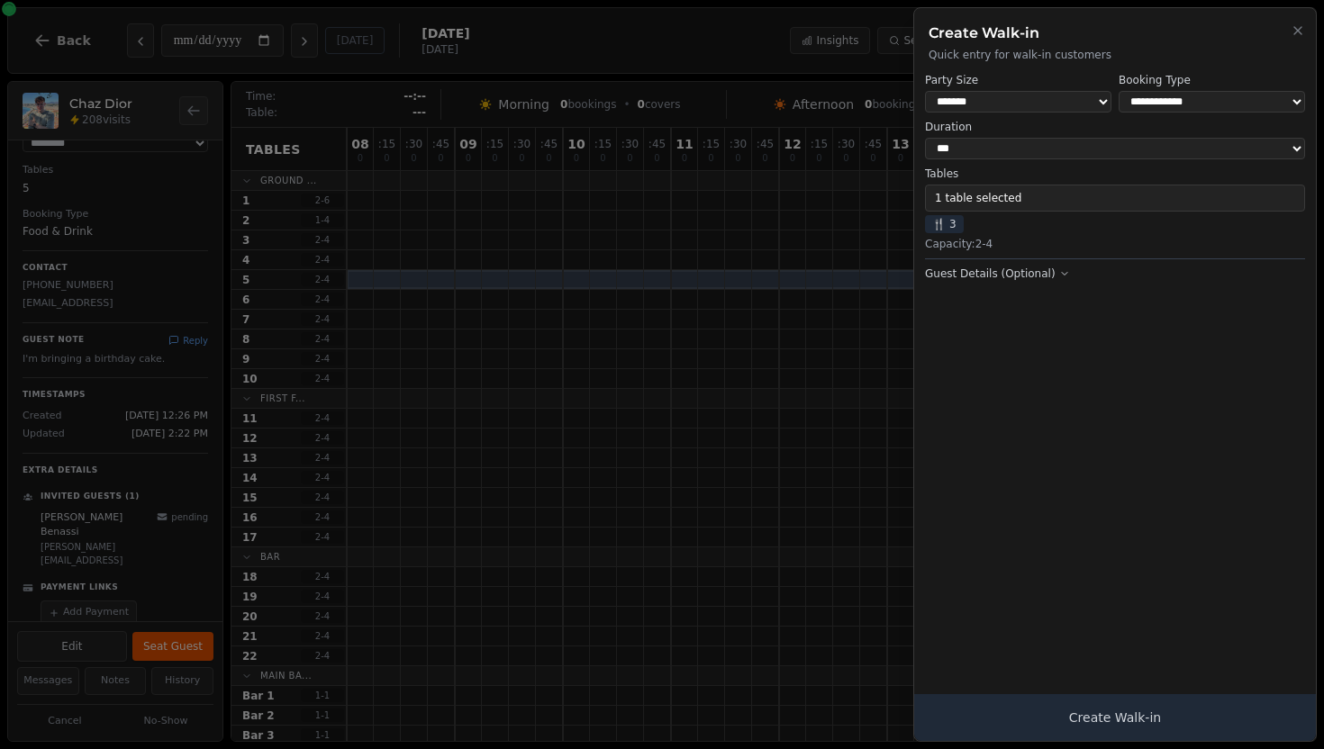
click at [820, 329] on div at bounding box center [662, 374] width 1324 height 749
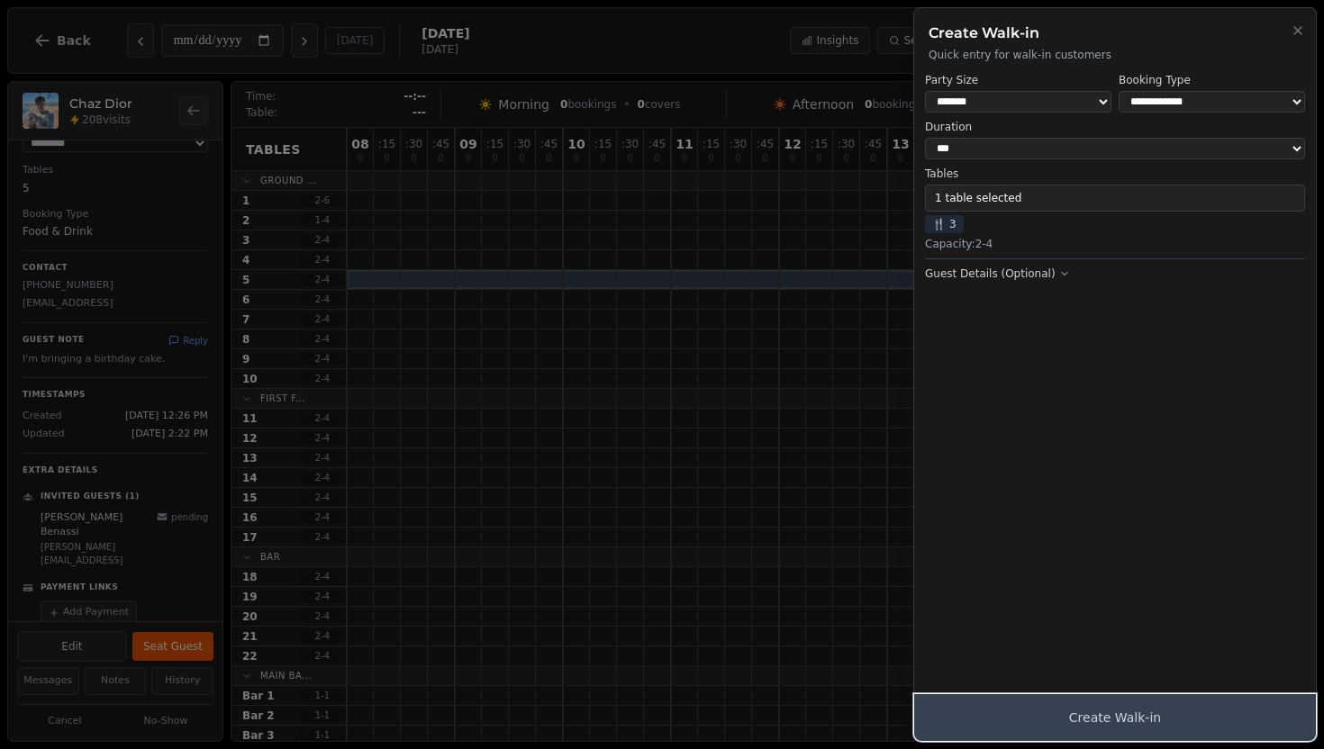
click at [1109, 707] on button "Create Walk-in" at bounding box center [1115, 717] width 402 height 47
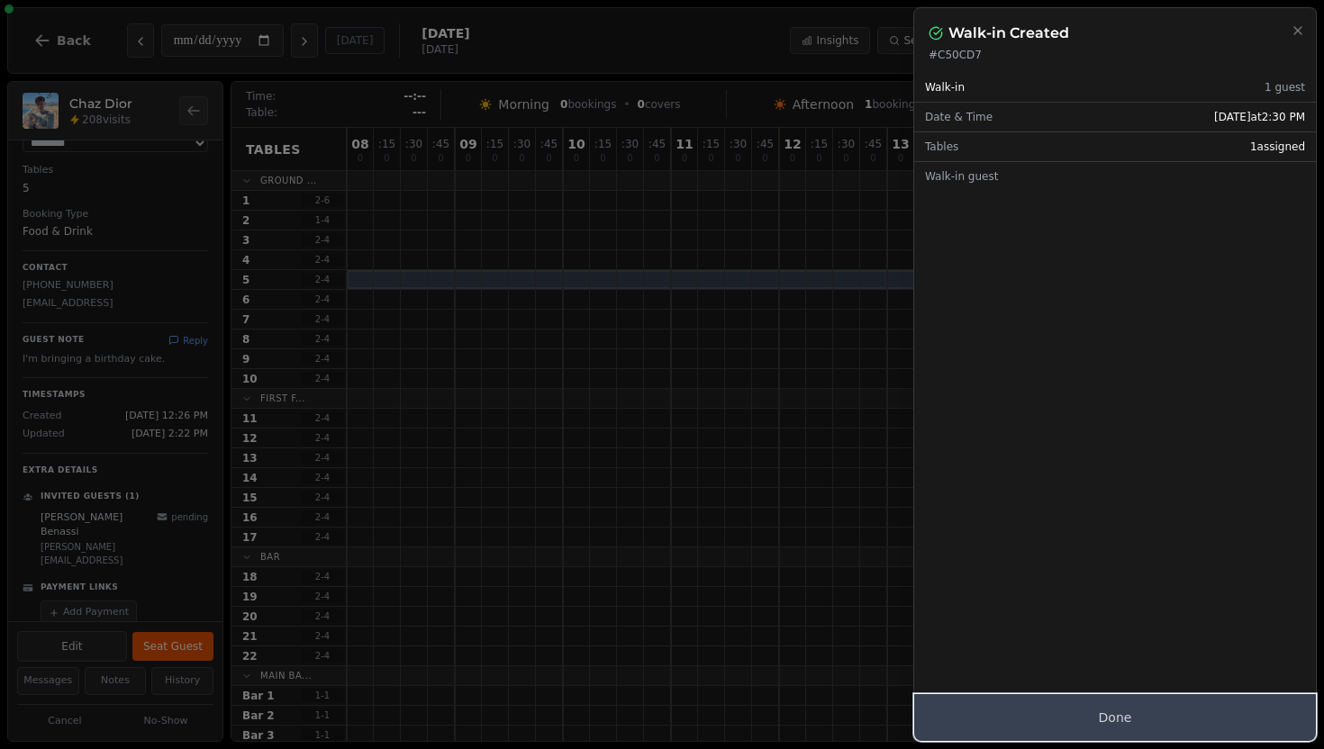
click at [1069, 704] on button "Done" at bounding box center [1115, 717] width 402 height 47
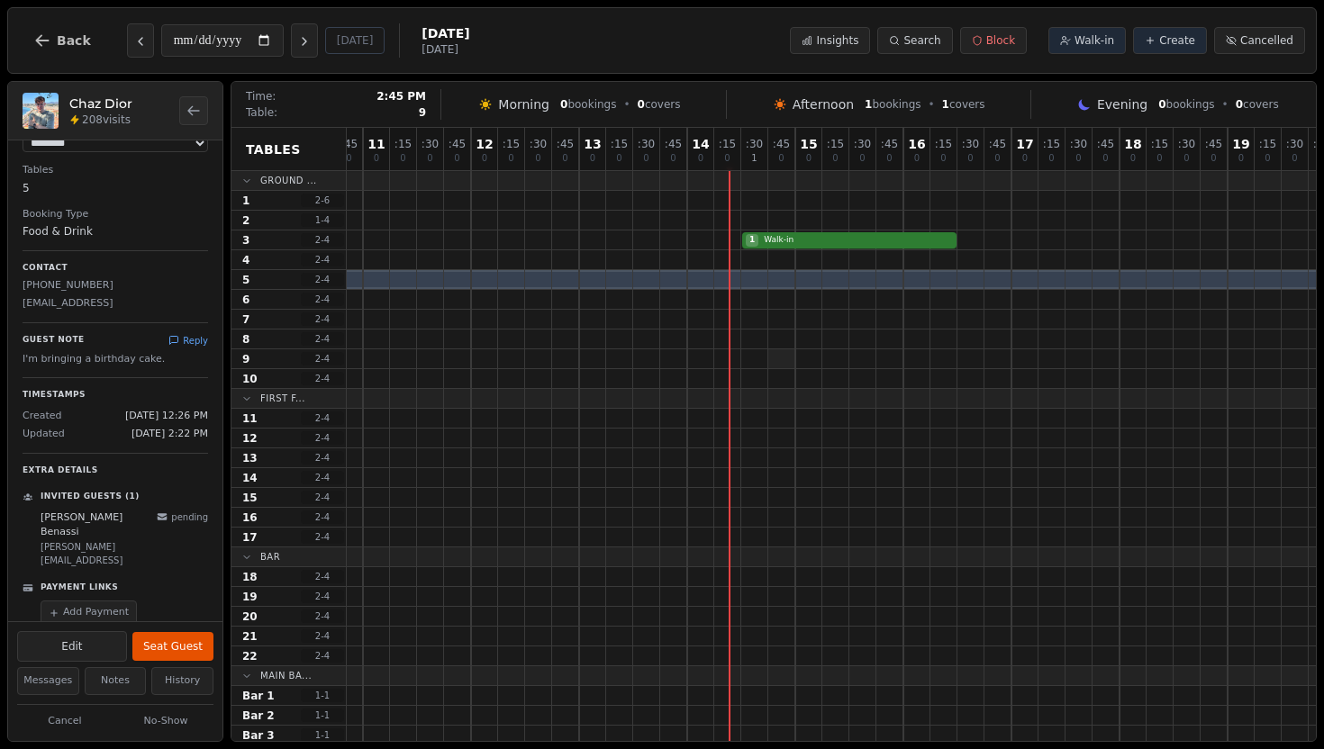
scroll to position [0, 370]
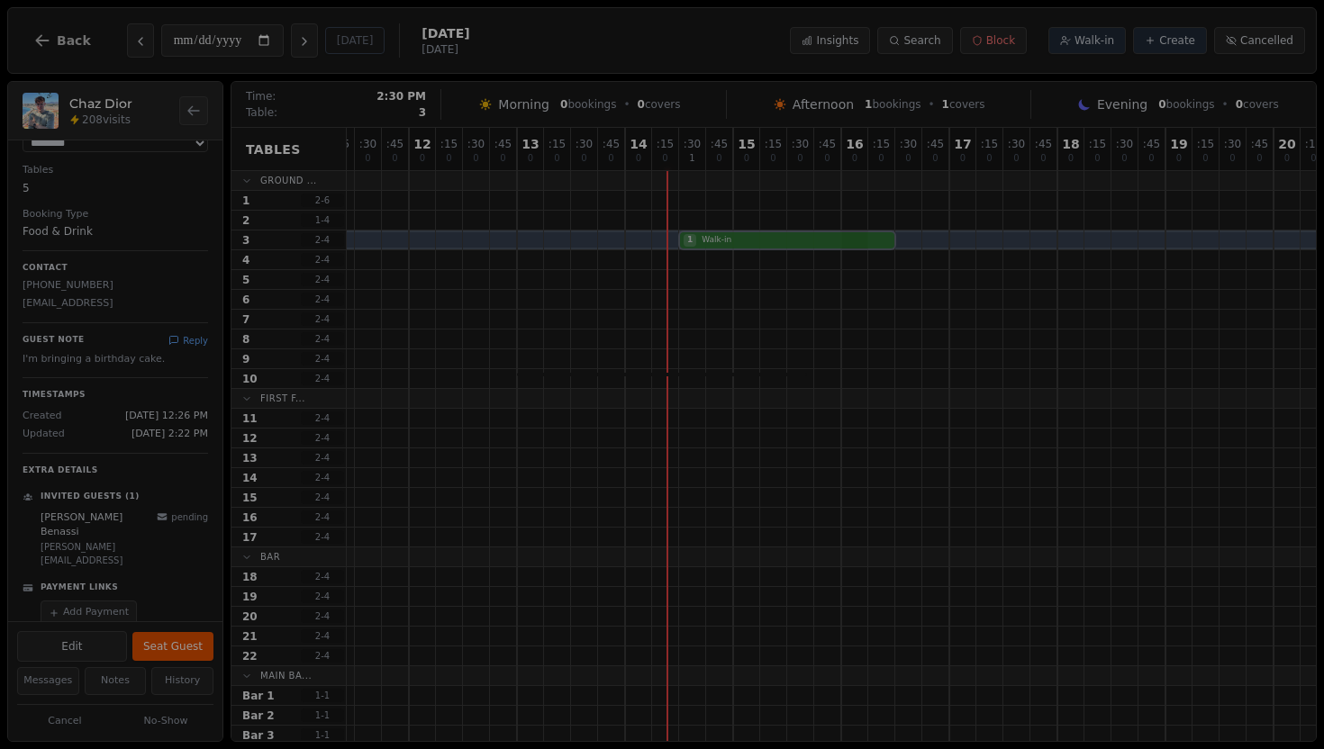
click at [863, 240] on div "1 Walk-in" at bounding box center [841, 241] width 1729 height 20
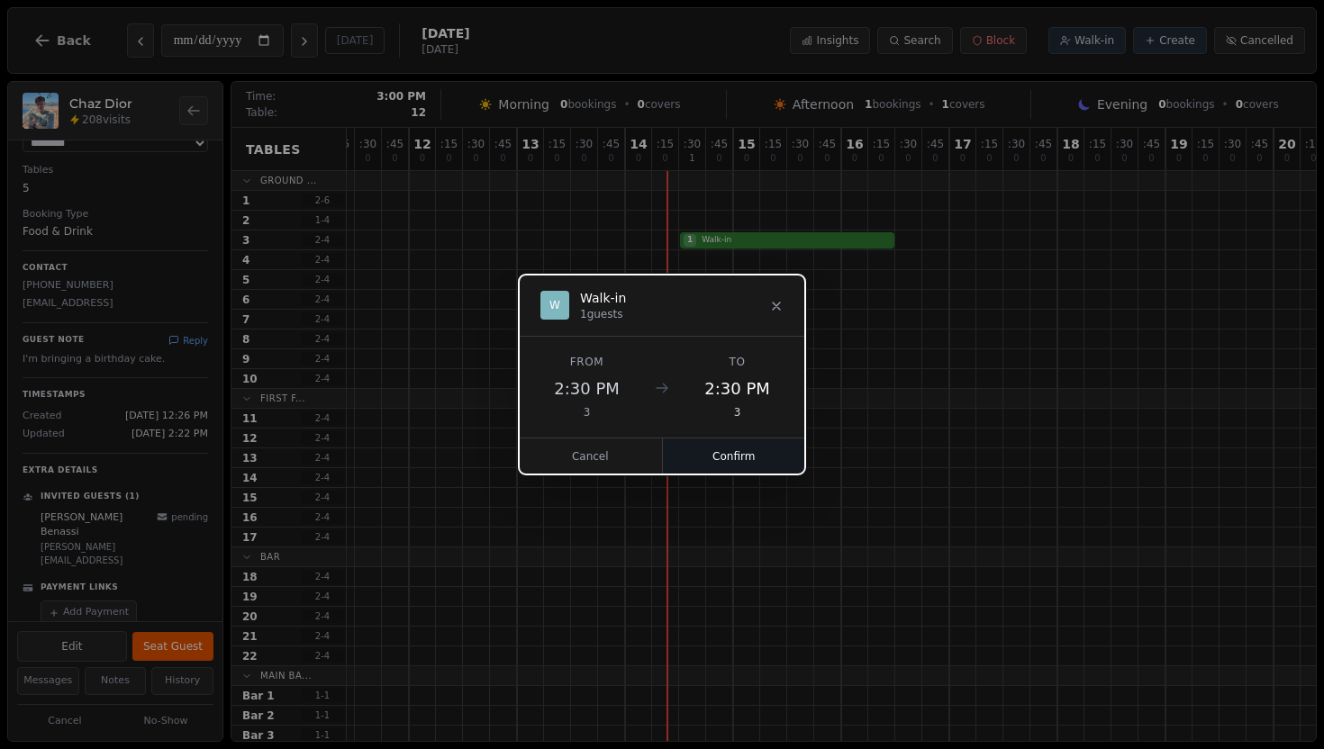
click at [734, 442] on button "Confirm" at bounding box center [734, 457] width 143 height 36
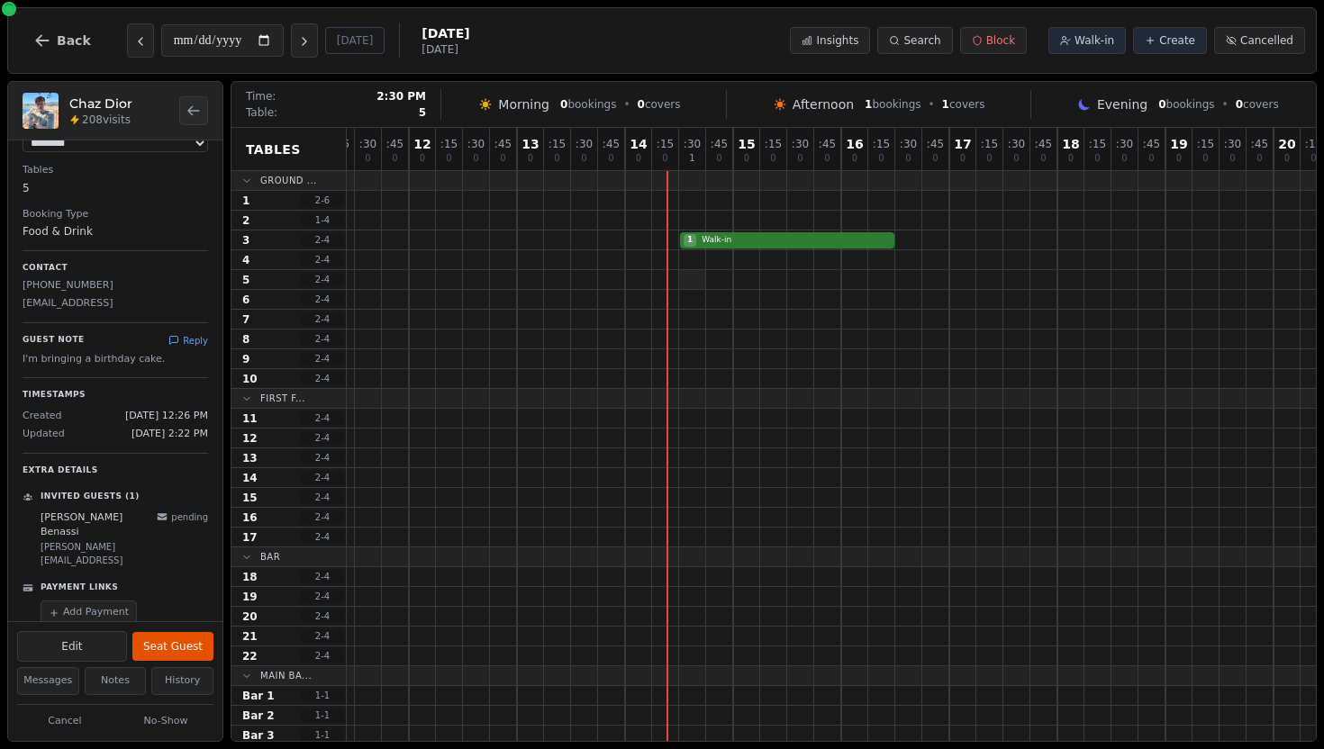
click at [693, 275] on div at bounding box center [692, 279] width 27 height 19
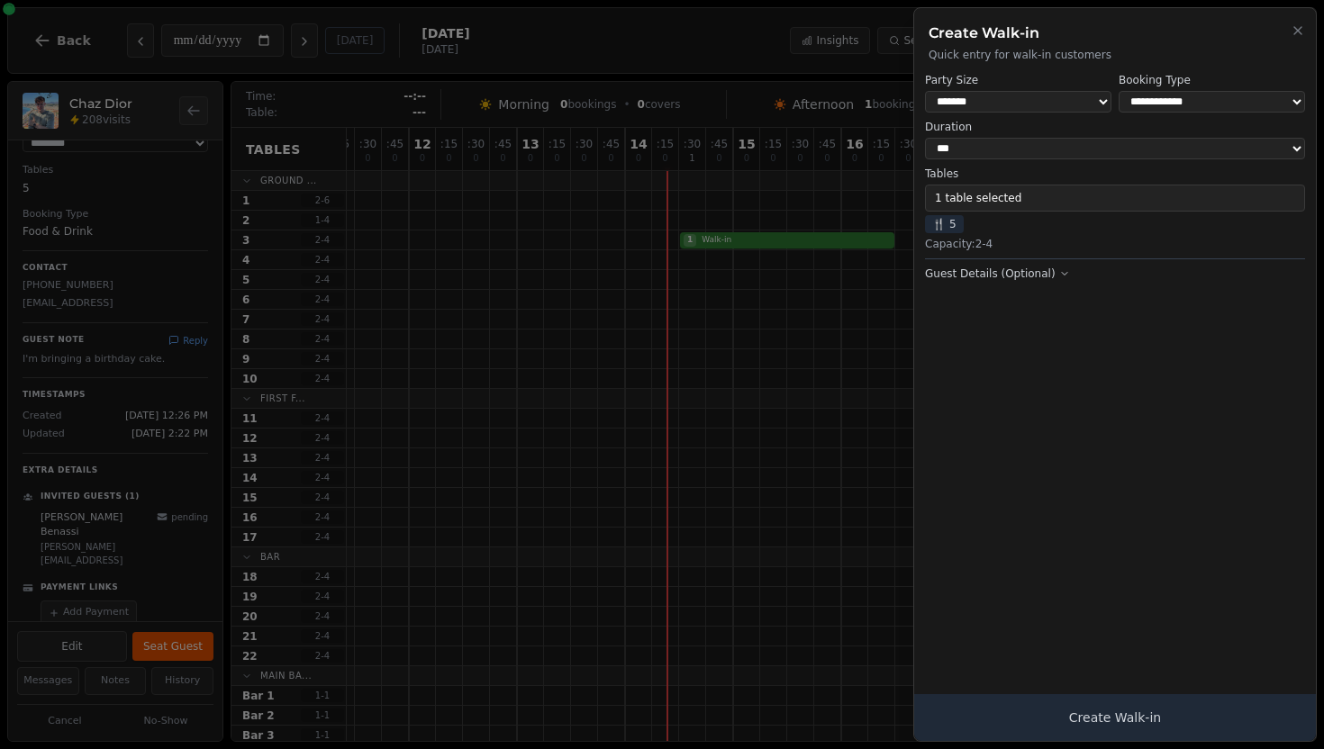
click at [860, 263] on div at bounding box center [662, 374] width 1324 height 749
click at [1082, 153] on select "*** *** *** ** ****** ****** ****** **" at bounding box center [1115, 149] width 380 height 22
select select "***"
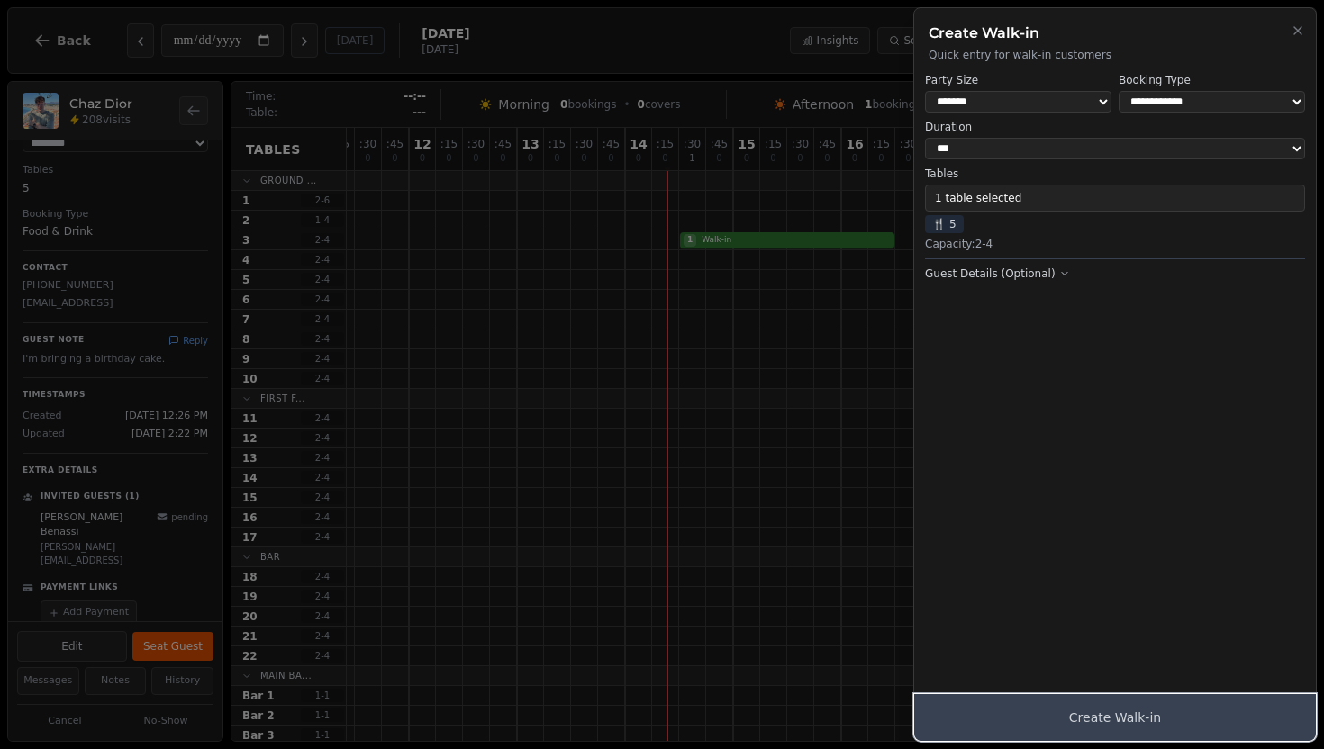
click at [1091, 708] on button "Create Walk-in" at bounding box center [1115, 717] width 402 height 47
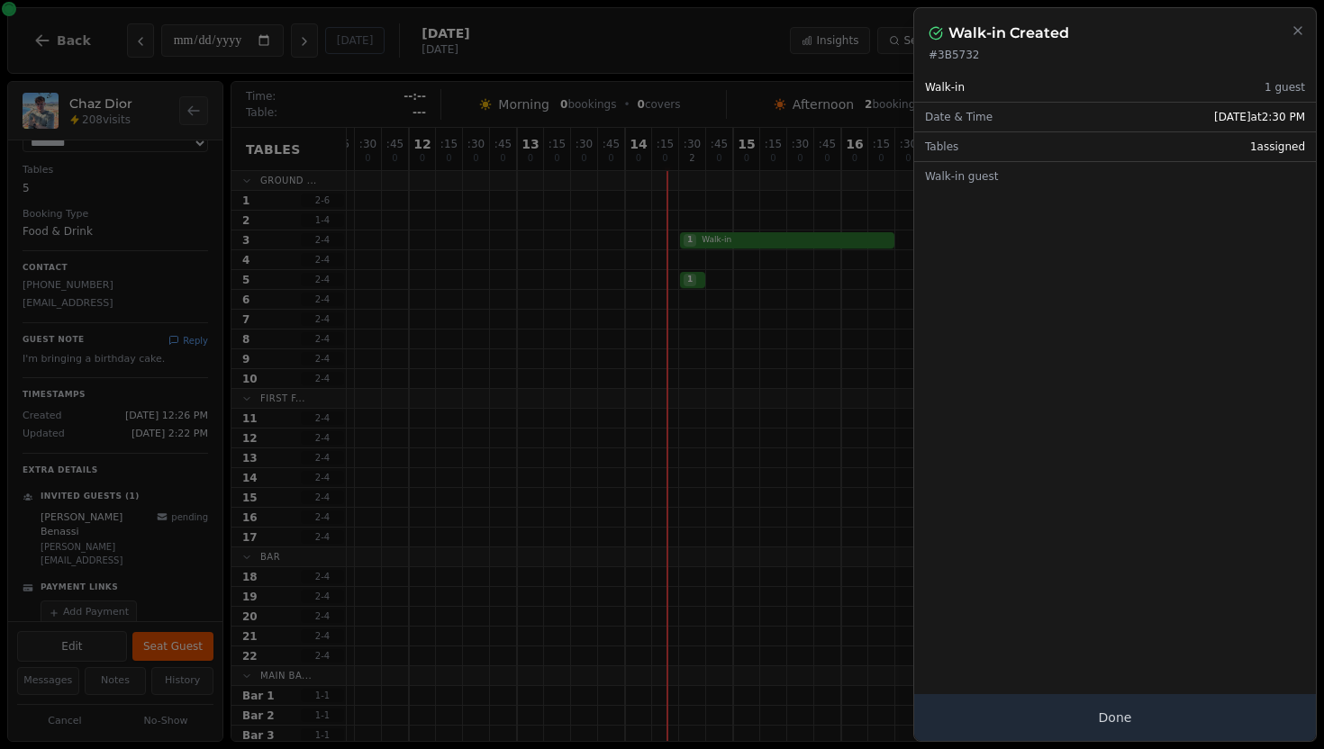
click at [718, 302] on div at bounding box center [662, 374] width 1324 height 749
click at [1288, 32] on div "Walk-in Created" at bounding box center [1114, 34] width 373 height 22
click at [1298, 32] on icon "button" at bounding box center [1297, 30] width 14 height 14
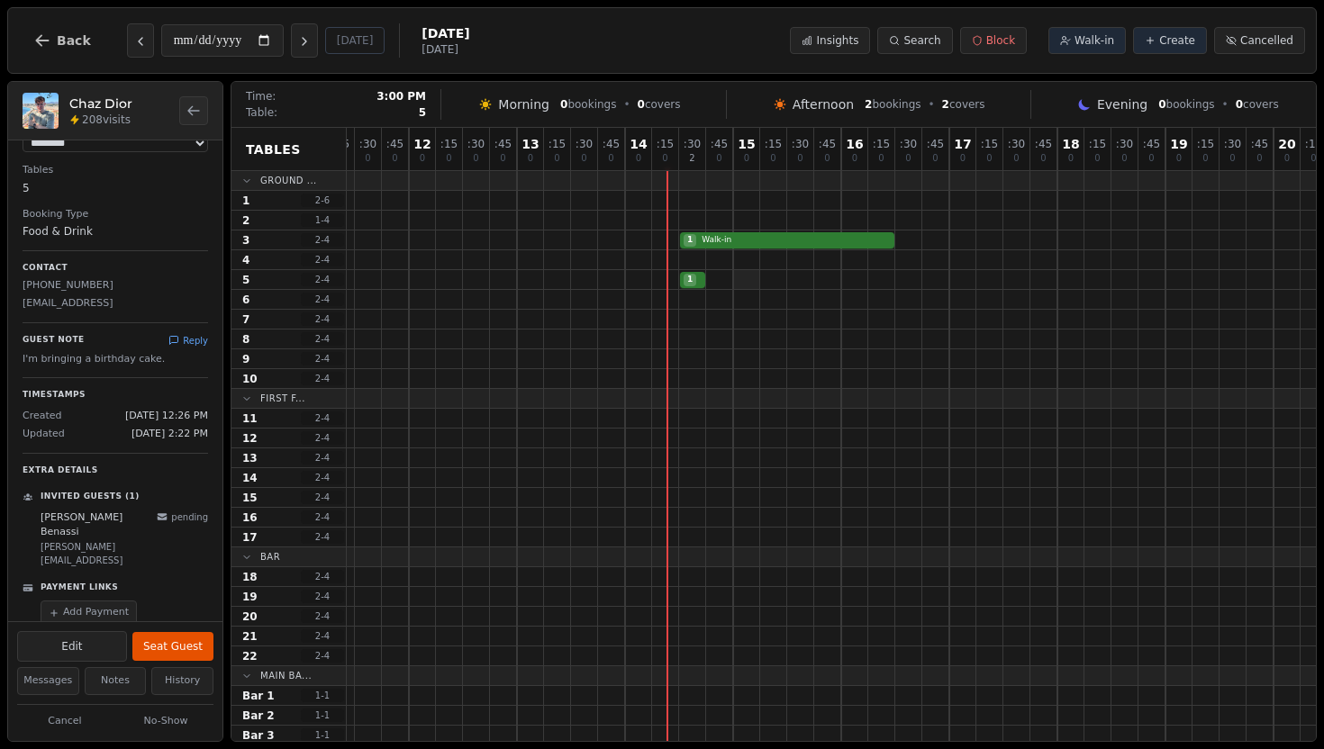
click at [742, 286] on div at bounding box center [746, 279] width 27 height 19
select select "****"
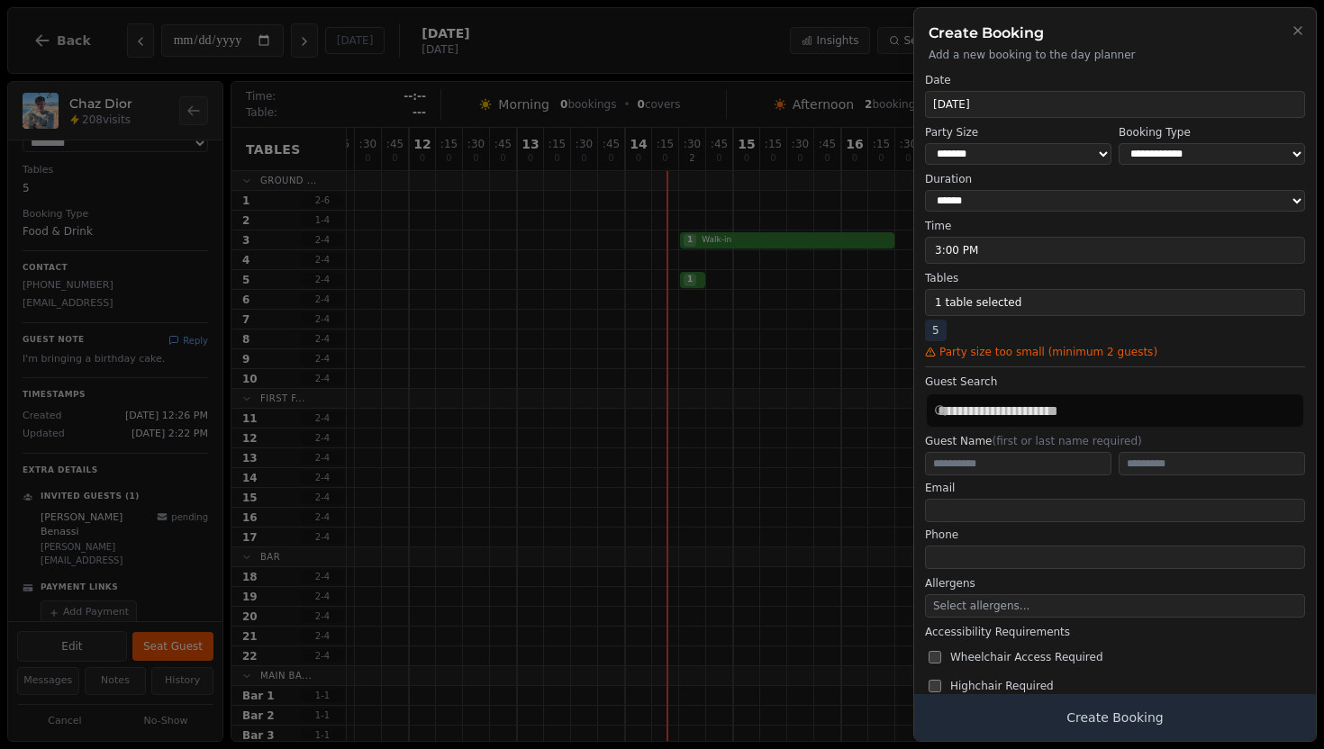
click at [692, 285] on div at bounding box center [662, 374] width 1324 height 749
click at [781, 214] on div at bounding box center [662, 374] width 1324 height 749
click at [1297, 26] on icon "button" at bounding box center [1297, 30] width 14 height 14
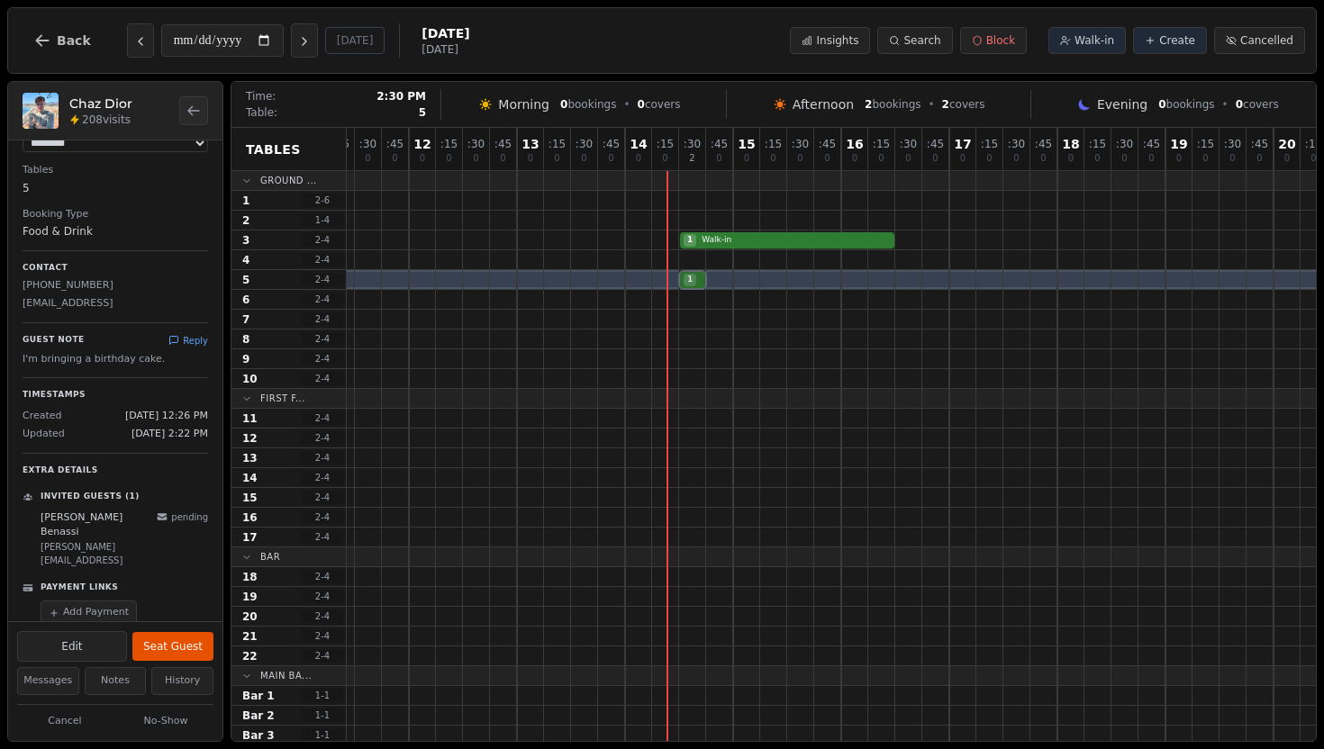
click at [702, 277] on div "1 Walk-in" at bounding box center [841, 280] width 1729 height 20
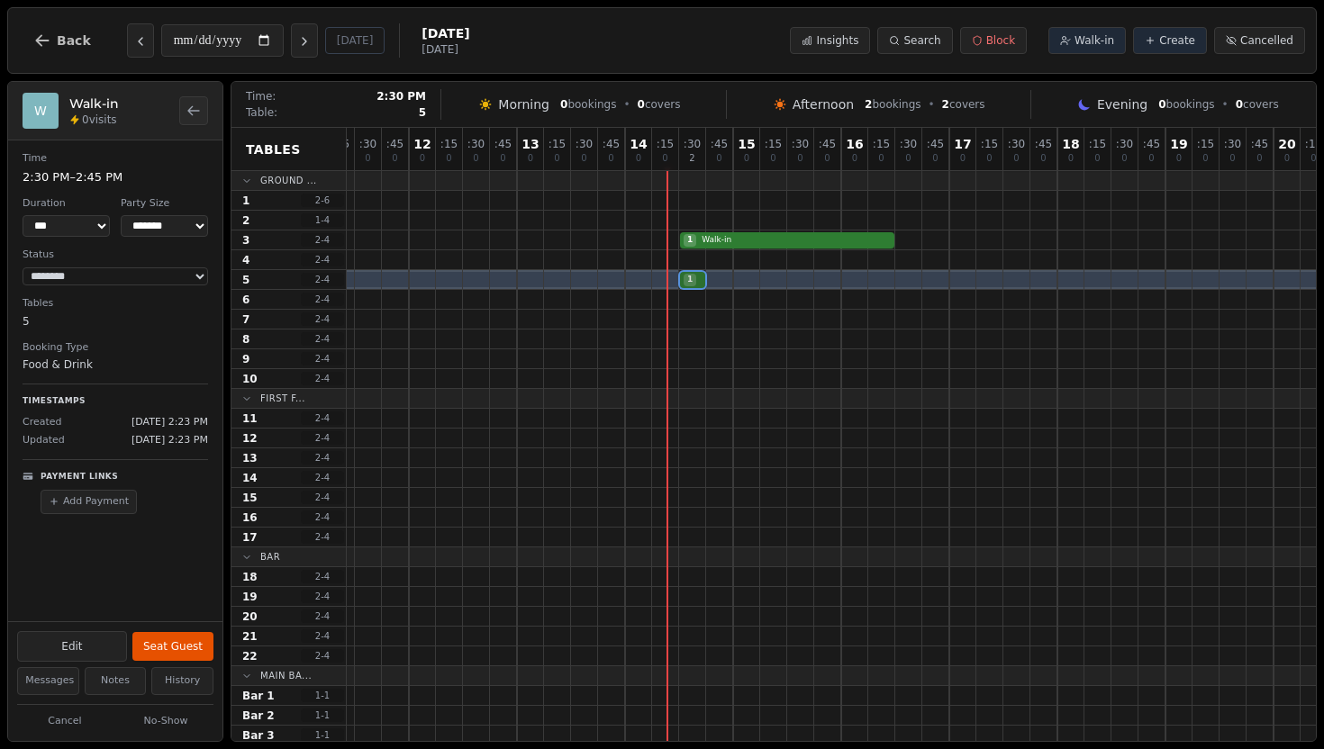
click at [692, 279] on div "1 Walk-in" at bounding box center [841, 280] width 1729 height 20
click at [173, 650] on button "Seat Guest" at bounding box center [172, 646] width 81 height 29
click at [180, 645] on button "Complete" at bounding box center [177, 646] width 74 height 29
click at [121, 548] on div "**********" at bounding box center [115, 380] width 214 height 481
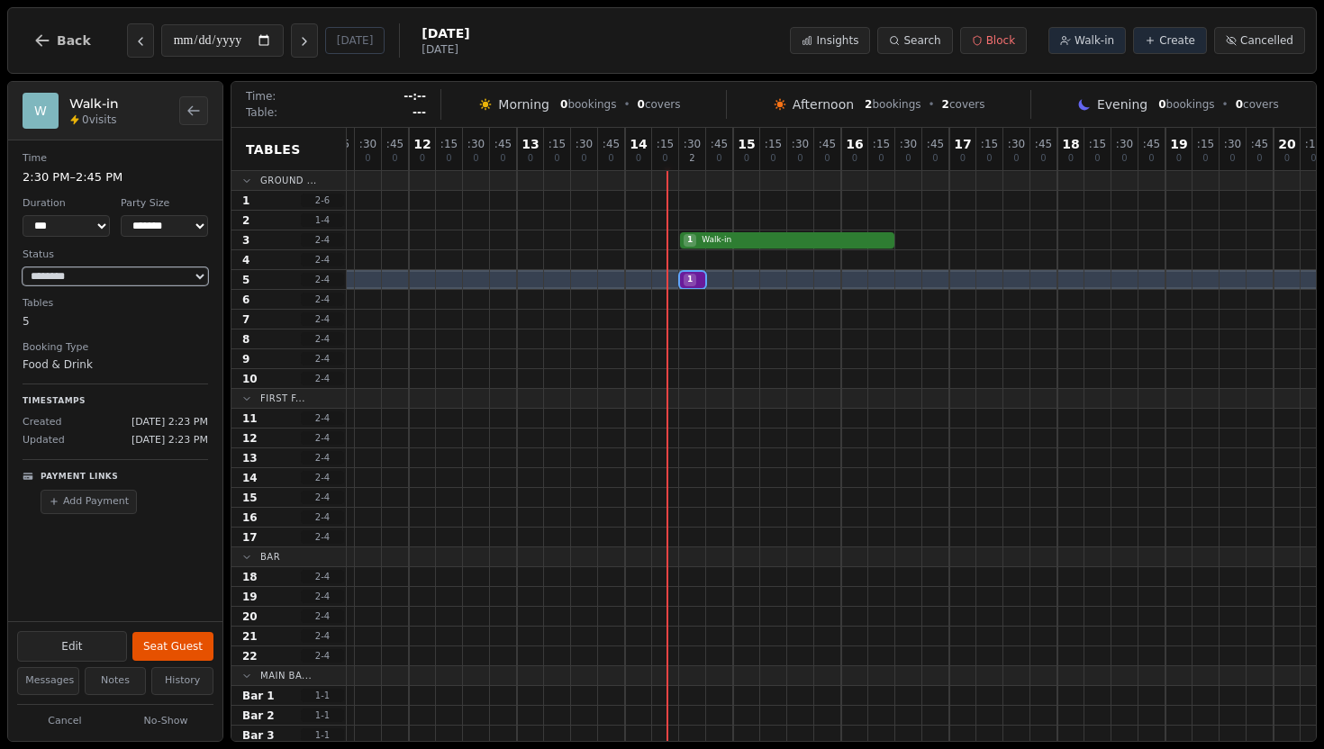
click at [151, 285] on select "**********" at bounding box center [116, 276] width 186 height 18
click at [693, 320] on div at bounding box center [692, 319] width 27 height 19
select select "****"
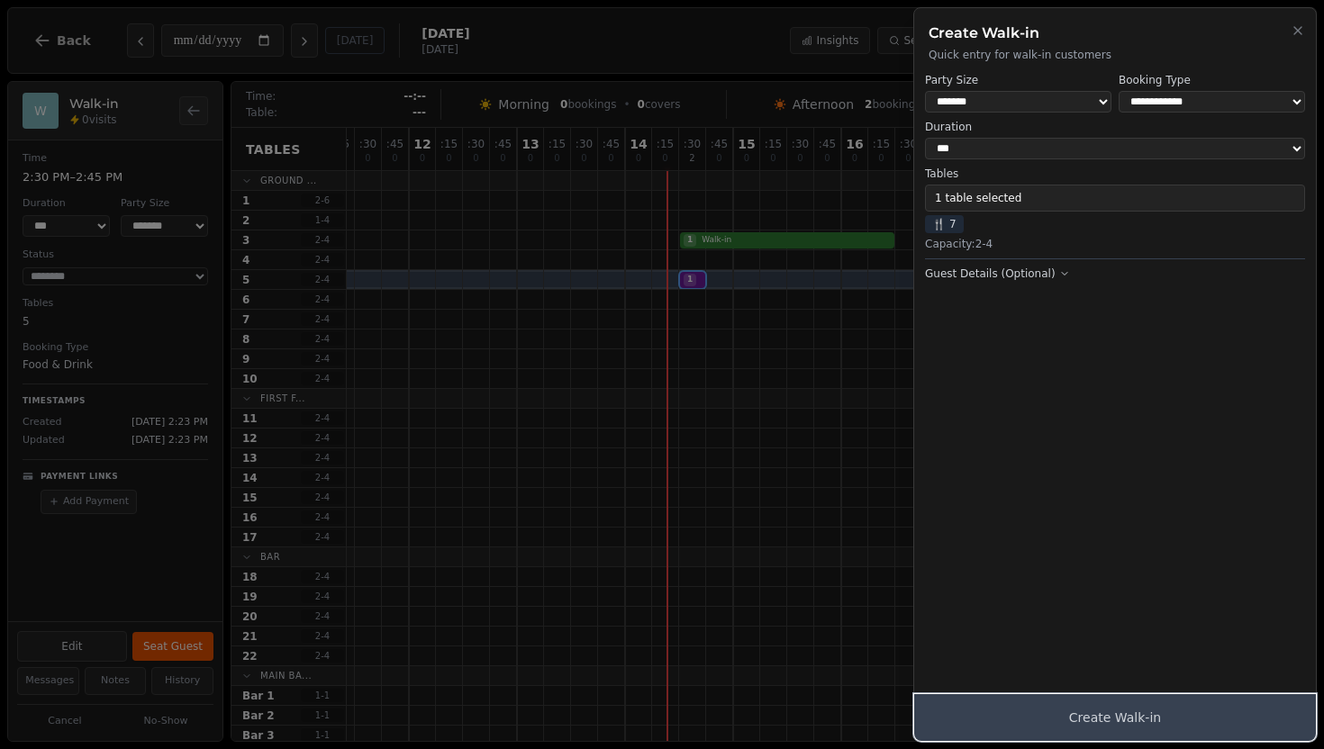
click at [1116, 732] on button "Create Walk-in" at bounding box center [1115, 717] width 402 height 47
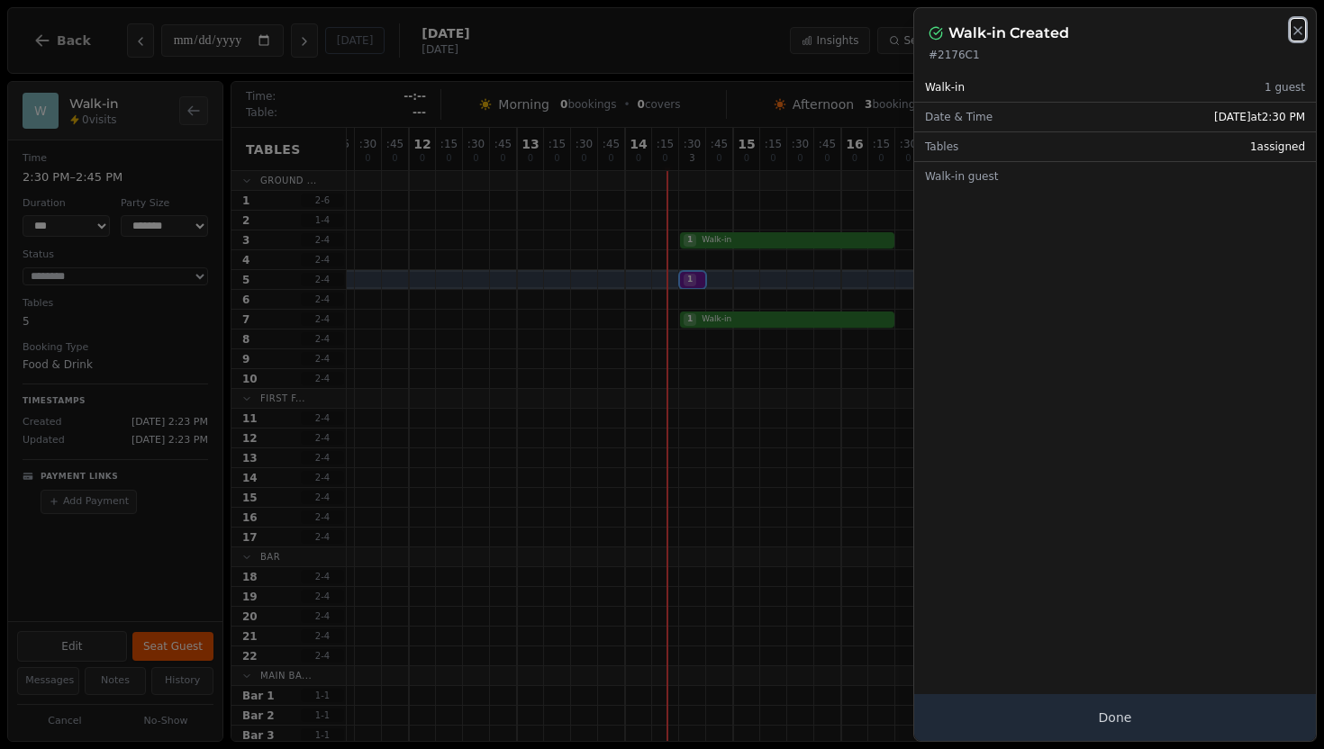
click at [1290, 34] on icon "button" at bounding box center [1297, 30] width 14 height 14
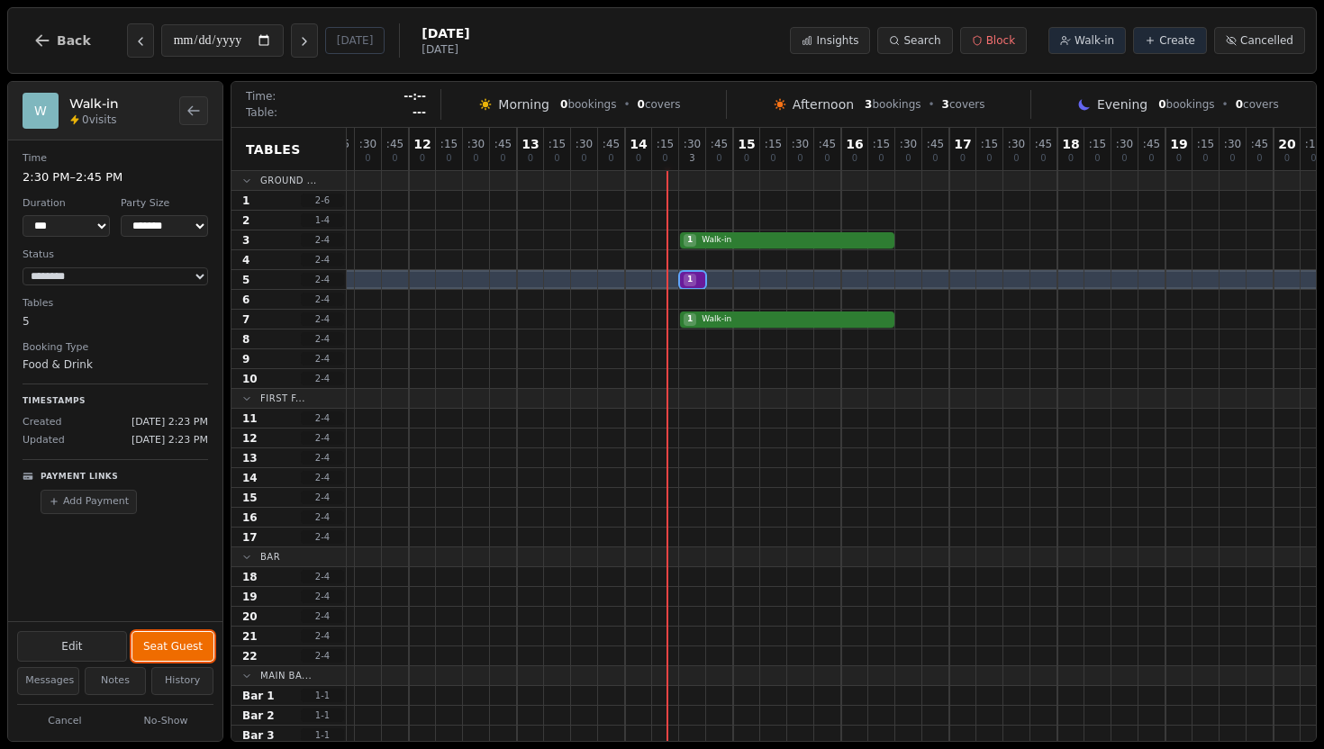
click at [172, 654] on button "Seat Guest" at bounding box center [172, 646] width 81 height 29
click at [172, 653] on button "Complete" at bounding box center [177, 646] width 74 height 29
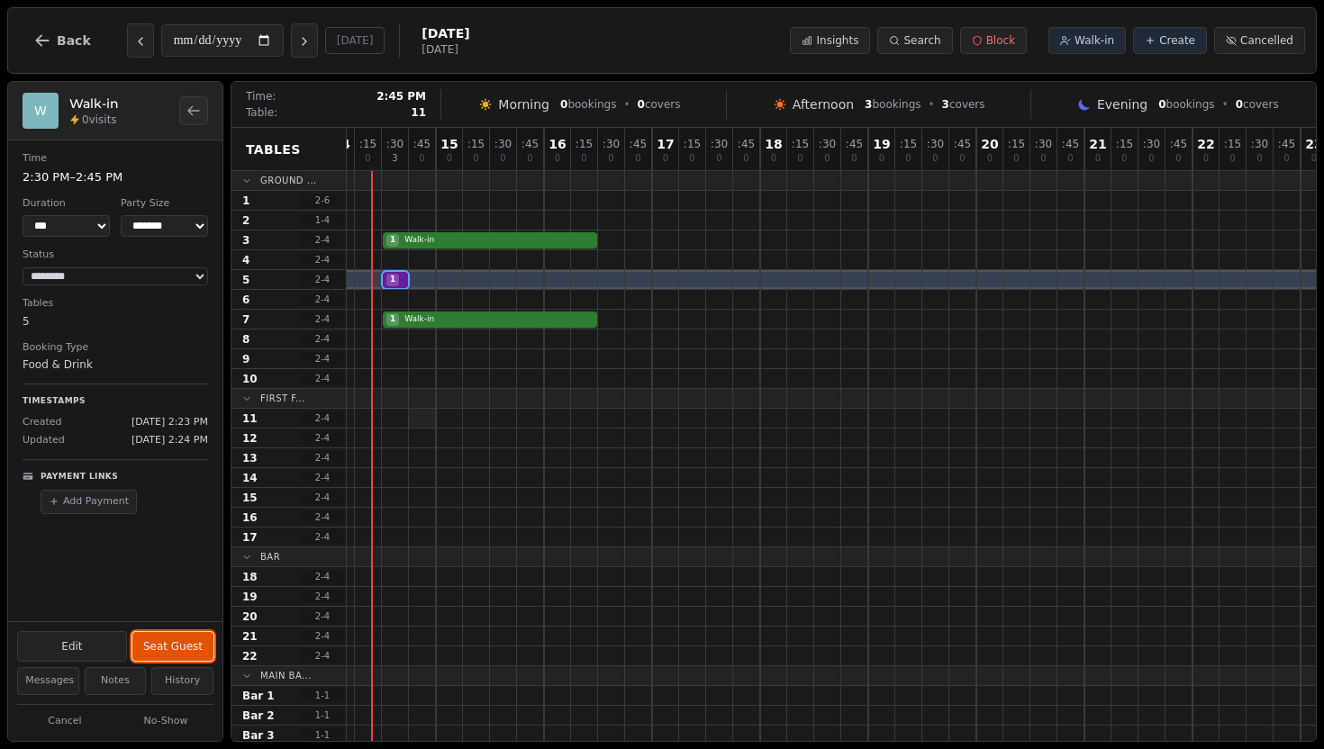
scroll to position [0, 677]
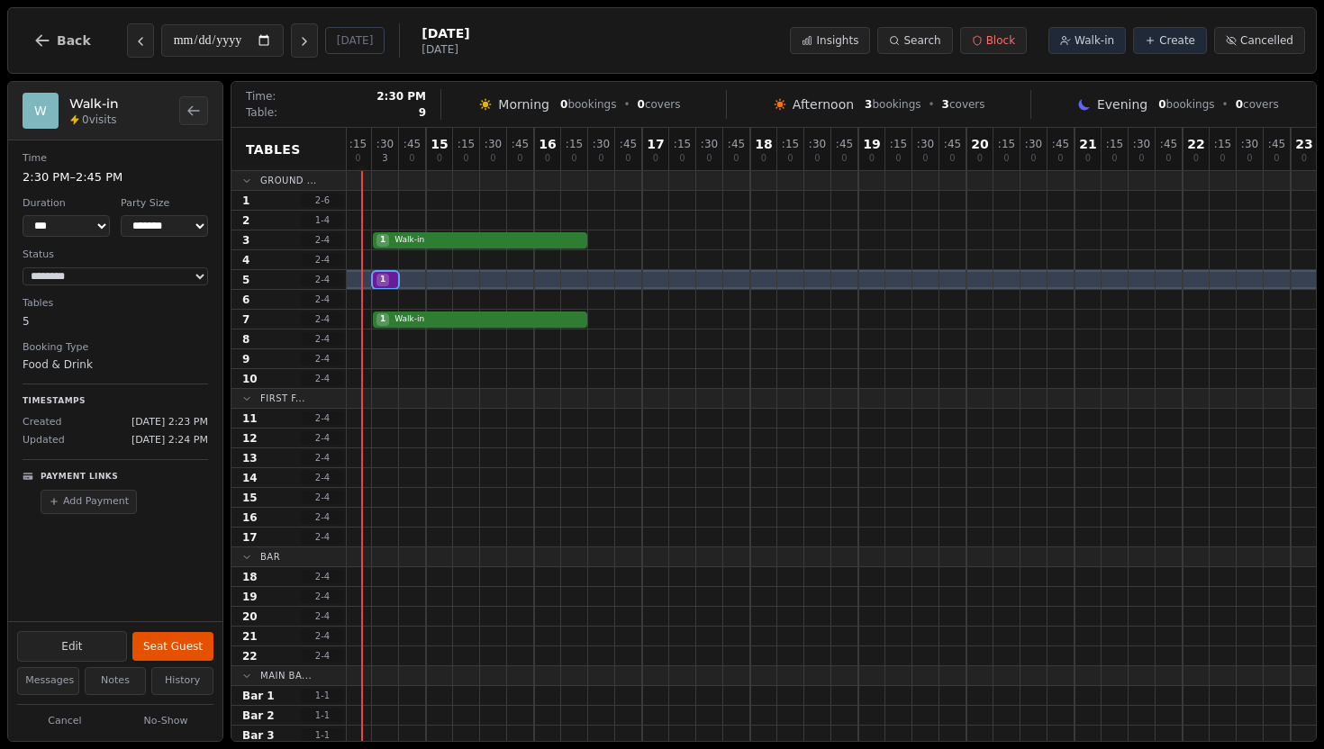
click at [389, 358] on div at bounding box center [385, 358] width 27 height 19
select select "****"
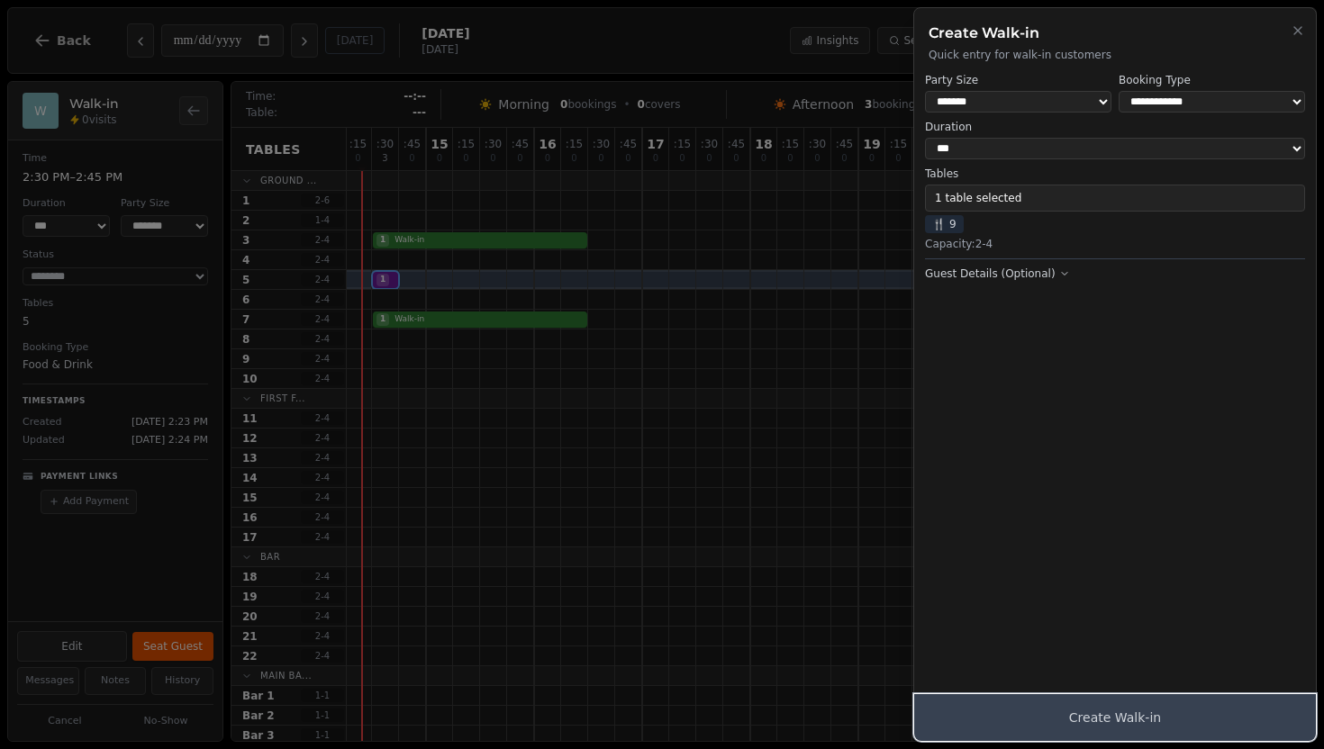
click at [1172, 719] on button "Create Walk-in" at bounding box center [1115, 717] width 402 height 47
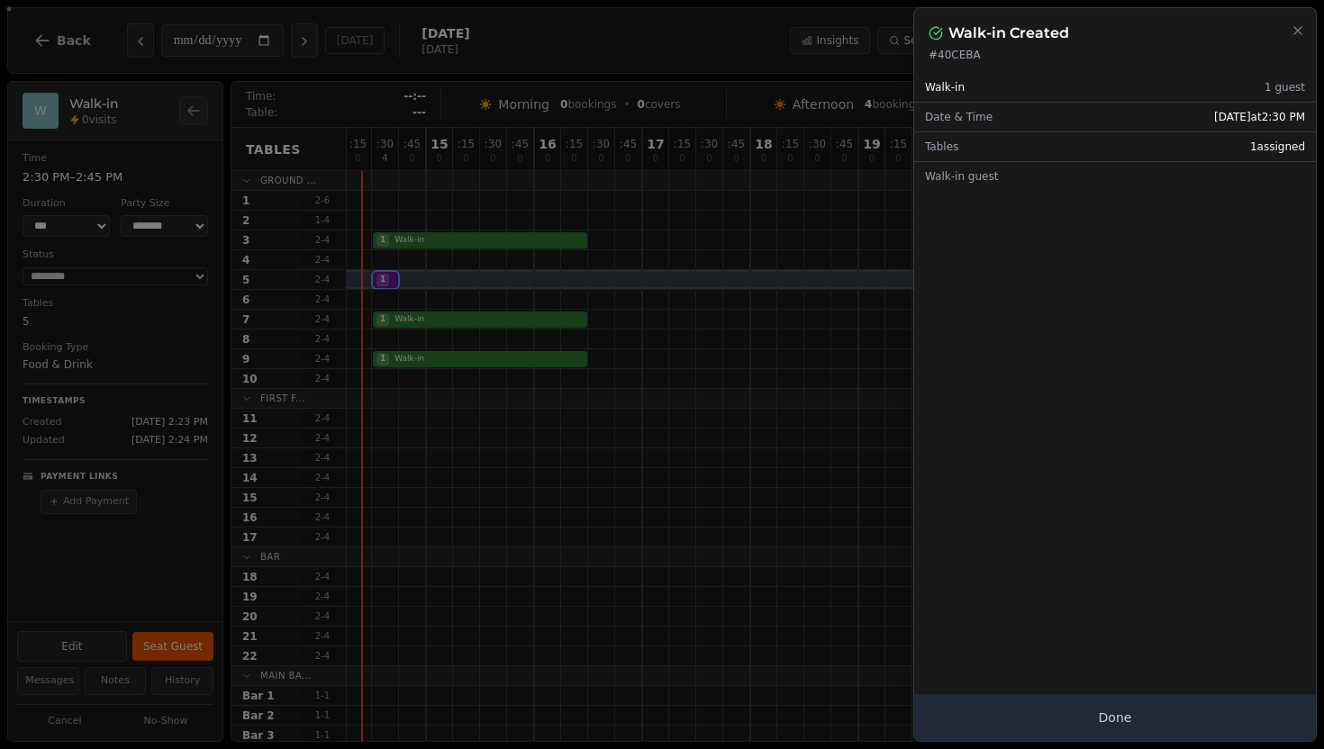
click at [1308, 28] on div "Walk-in Created # 40CEBA" at bounding box center [1115, 35] width 402 height 54
click at [1299, 28] on icon "button" at bounding box center [1297, 30] width 14 height 14
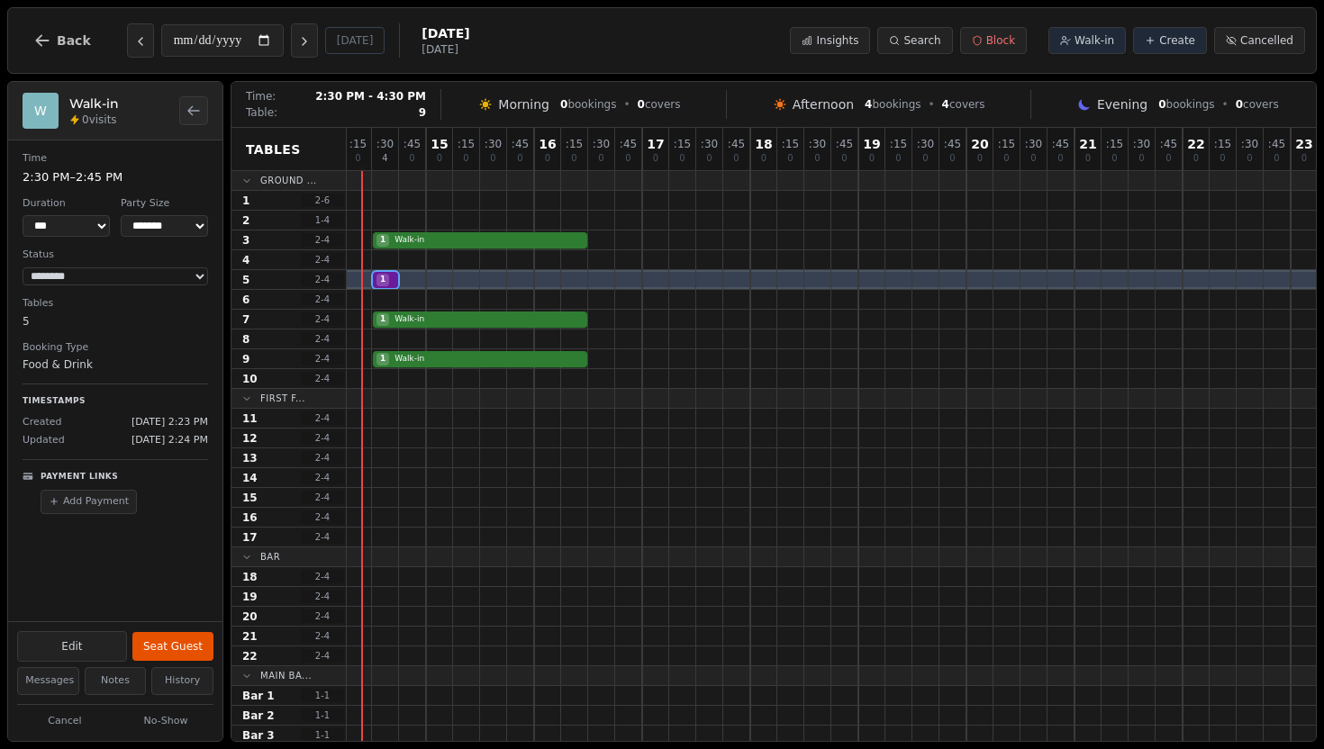
click at [463, 358] on div "1 Walk-in" at bounding box center [534, 359] width 1729 height 20
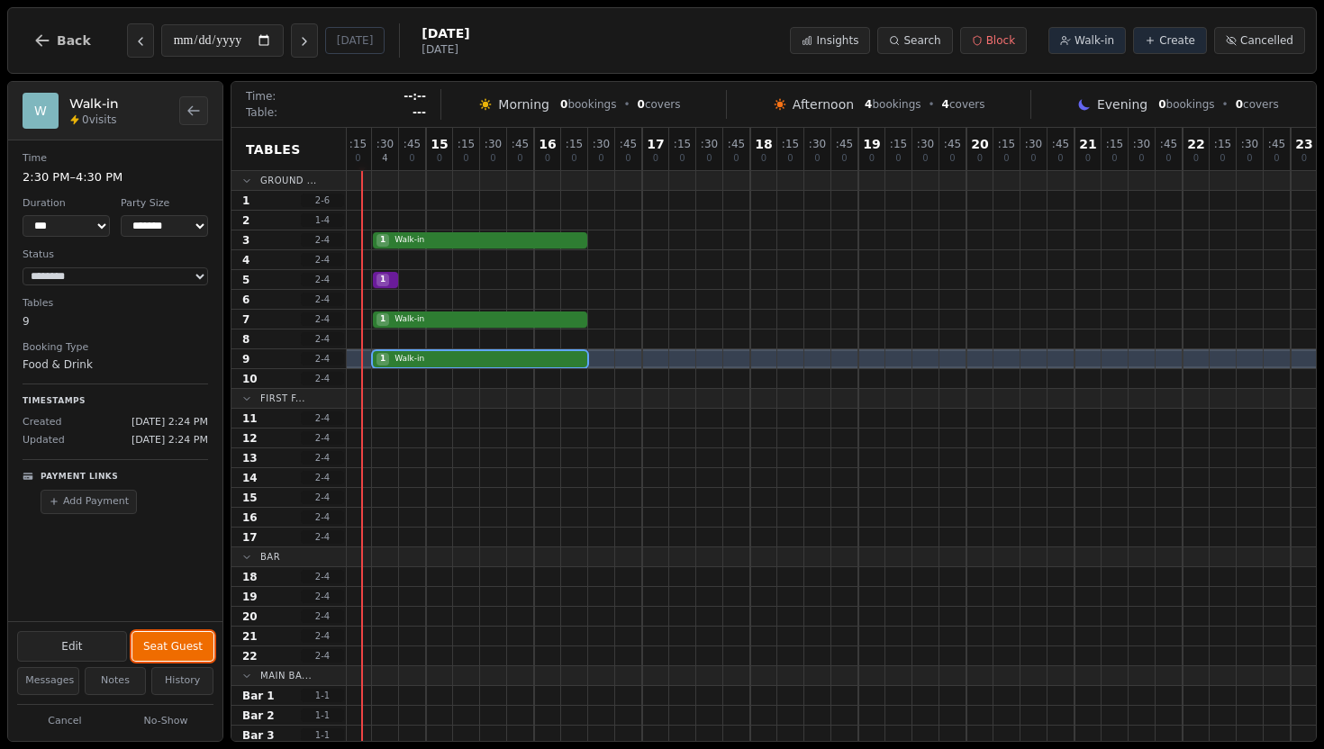
click at [168, 652] on button "Seat Guest" at bounding box center [172, 646] width 81 height 29
click at [172, 649] on button "Complete" at bounding box center [177, 646] width 74 height 29
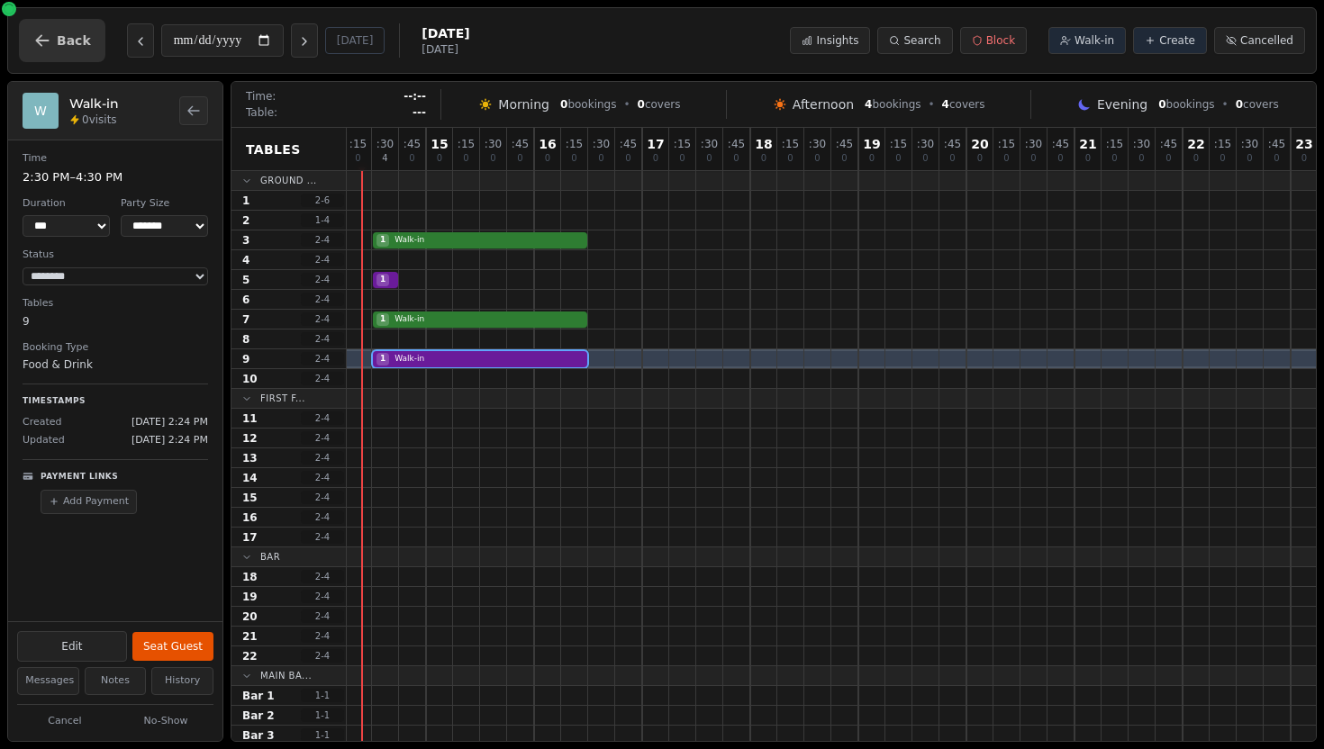
click at [51, 43] on button "Back" at bounding box center [62, 40] width 86 height 43
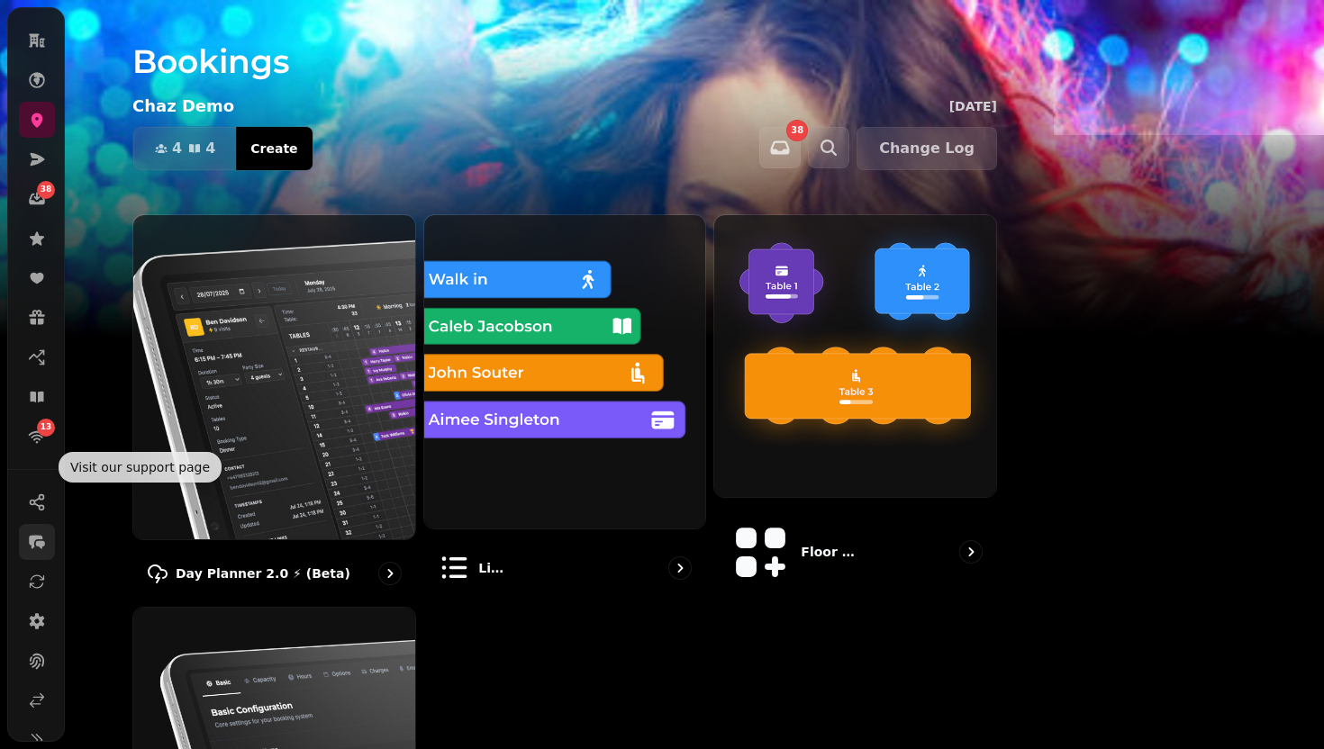
scroll to position [165, 0]
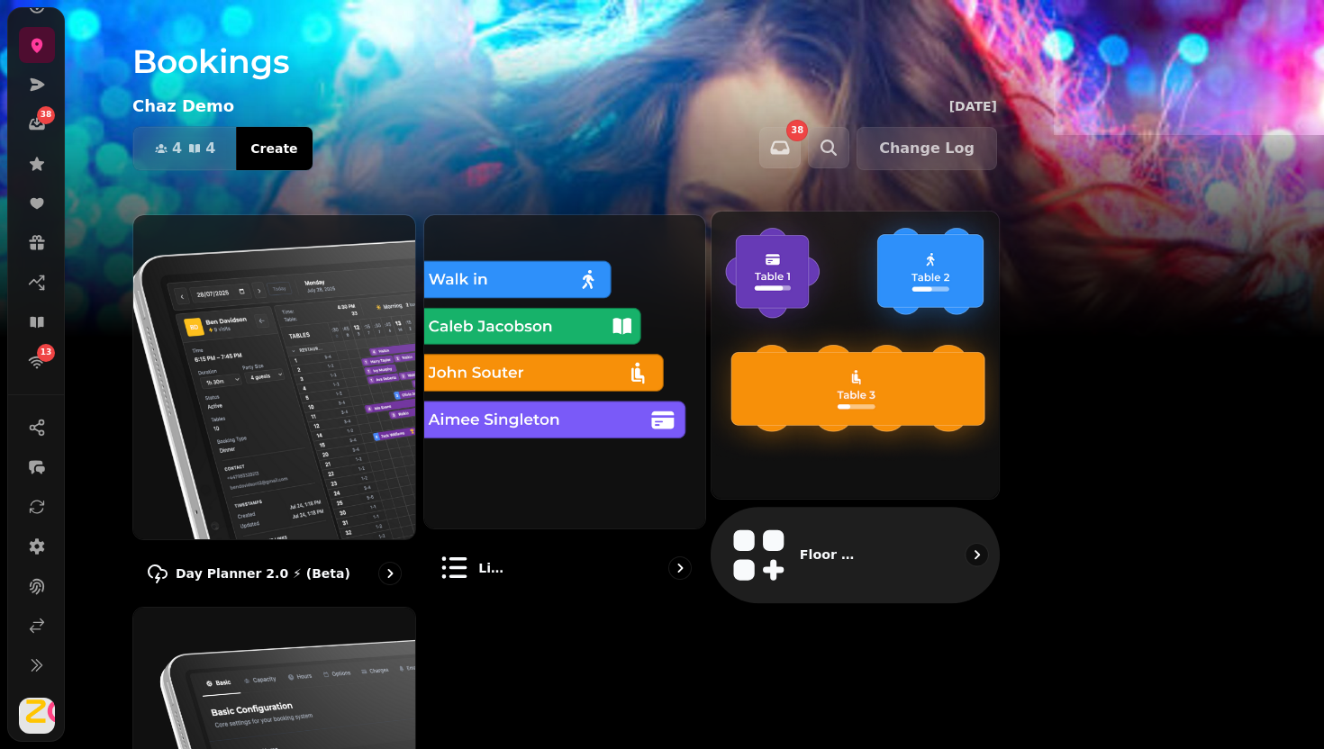
click at [1013, 348] on img at bounding box center [855, 355] width 316 height 316
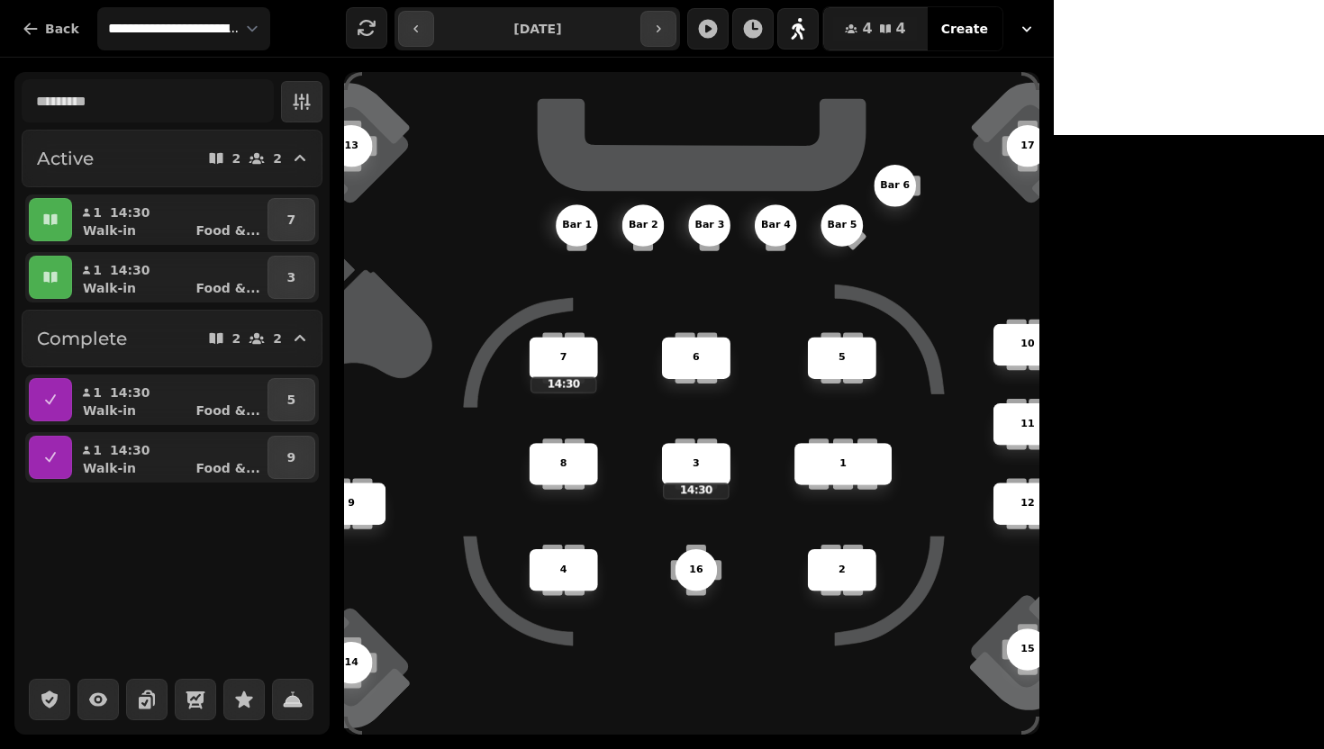
click at [846, 359] on p "5" at bounding box center [841, 357] width 7 height 15
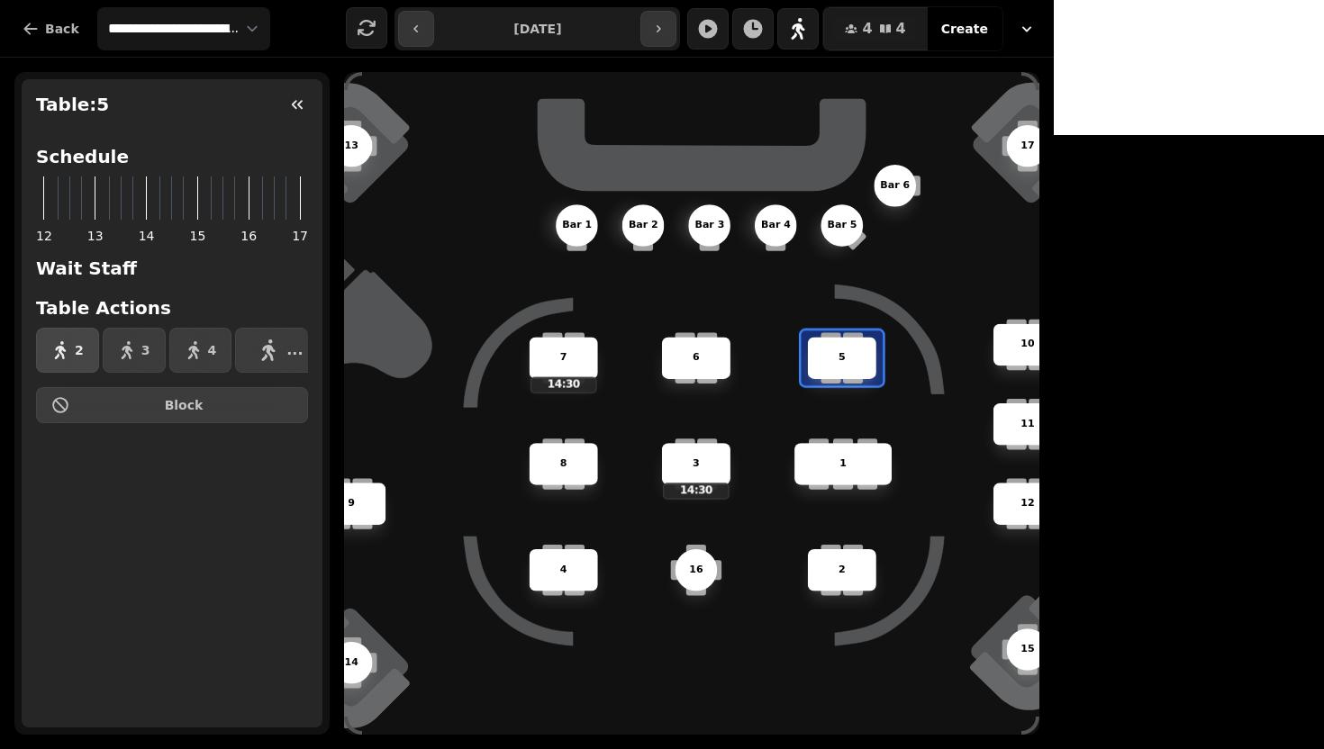
click at [82, 353] on button "2" at bounding box center [67, 350] width 63 height 45
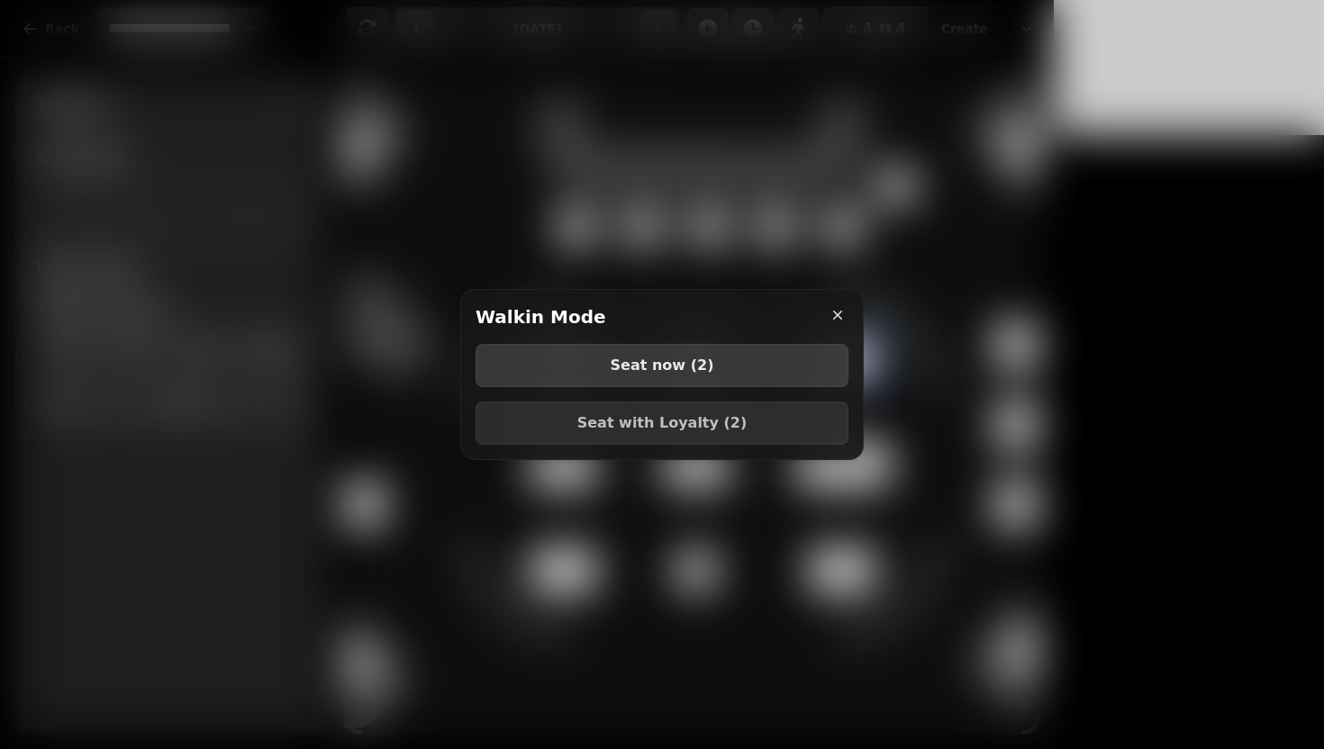
click at [637, 365] on span "Seat now ( 2 )" at bounding box center [662, 365] width 328 height 14
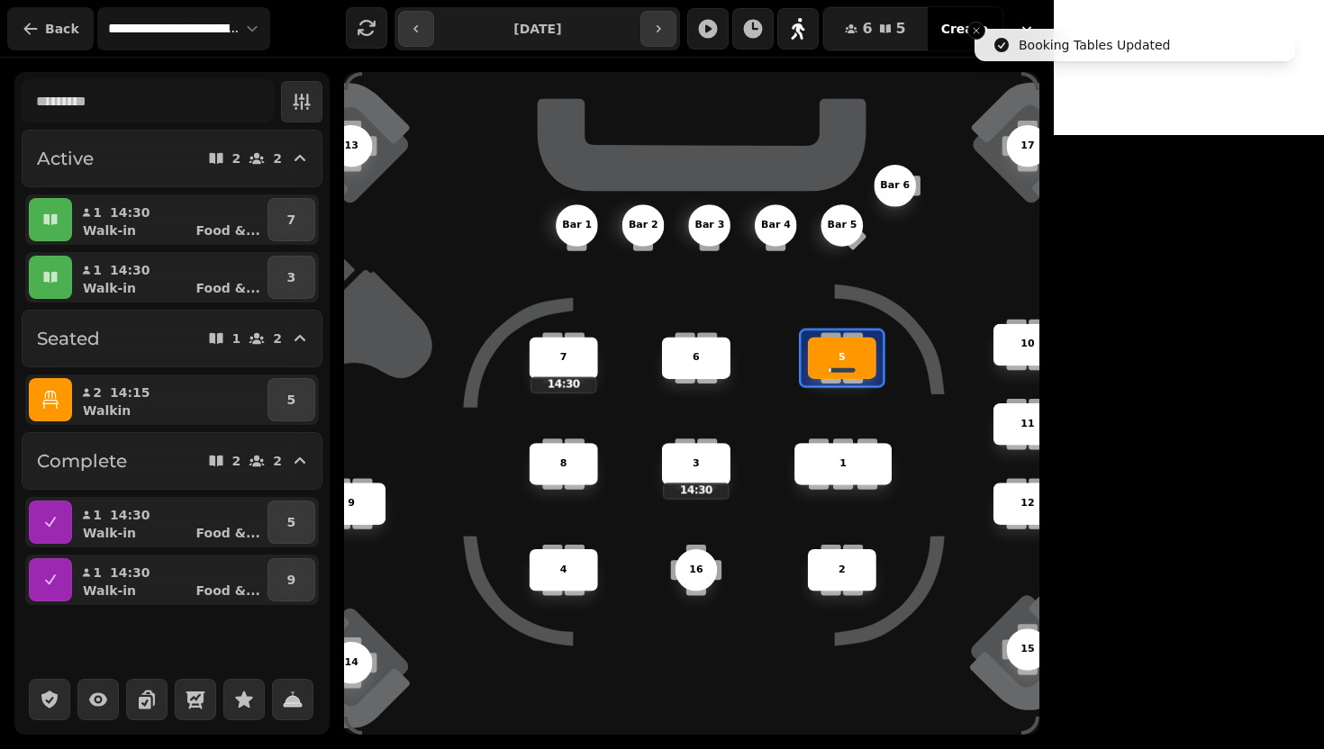
click at [71, 28] on span "Back" at bounding box center [62, 29] width 34 height 13
